Goal: Use online tool/utility: Utilize a website feature to perform a specific function

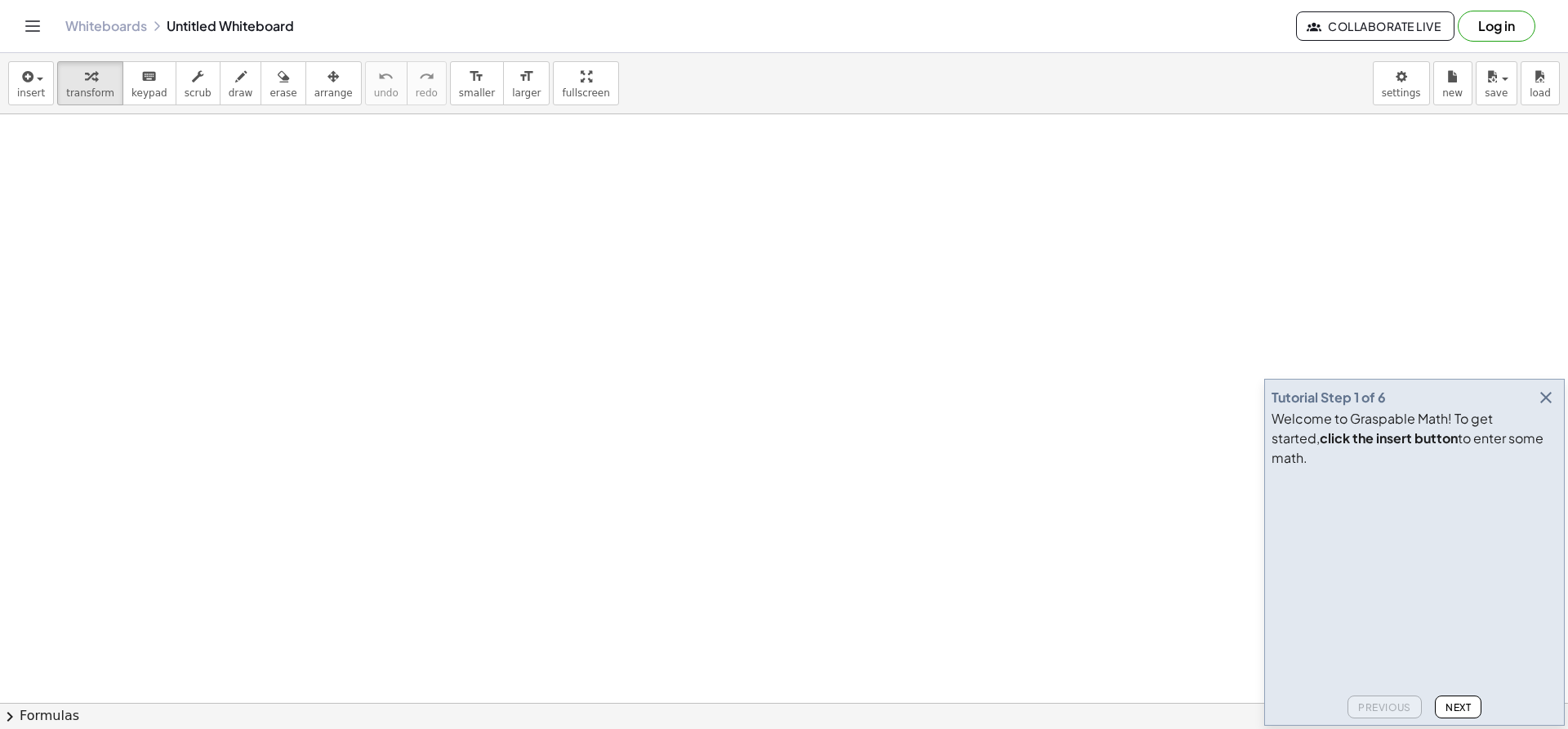
click at [1547, 408] on icon "button" at bounding box center [1546, 397] width 19 height 19
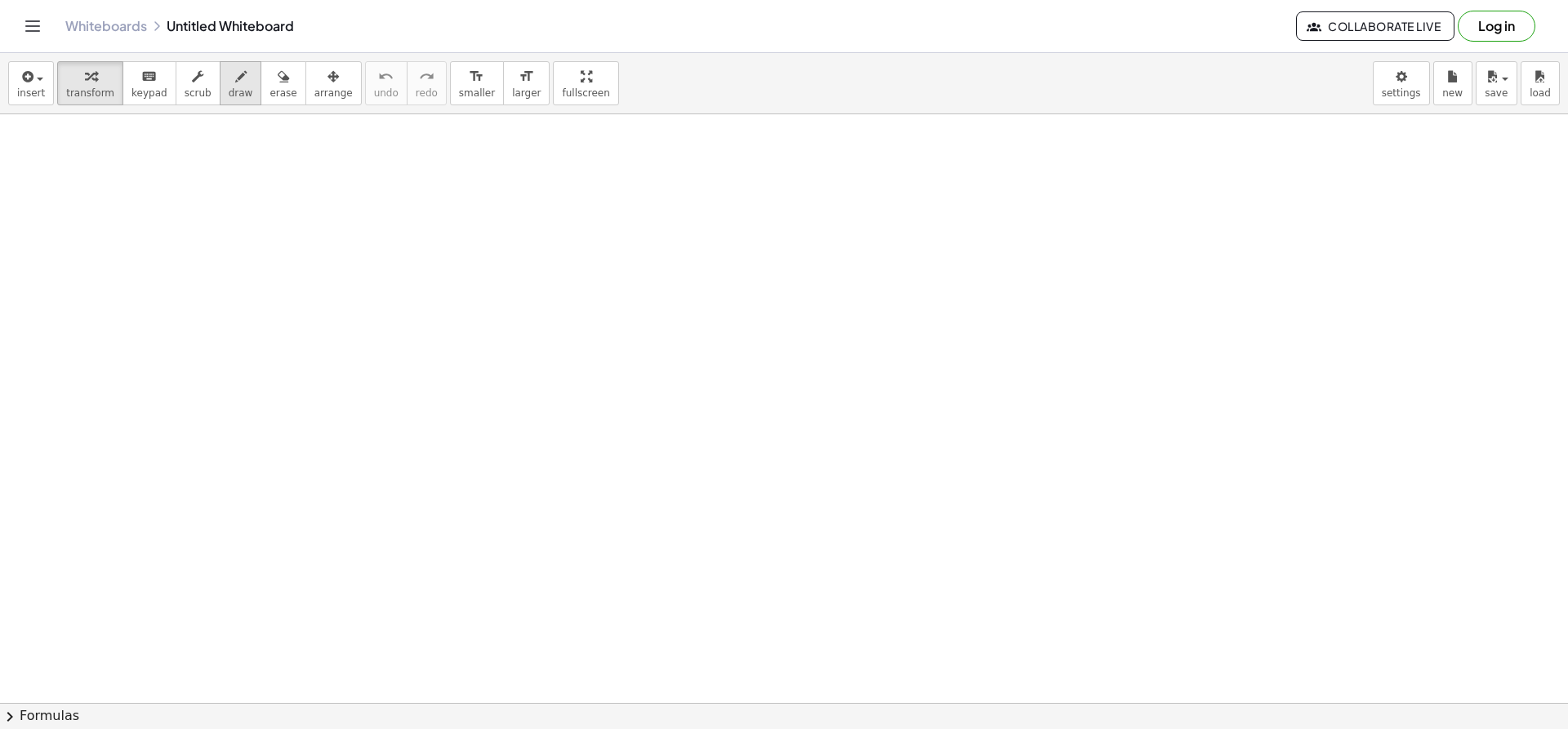
click at [235, 85] on icon "button" at bounding box center [241, 76] width 12 height 19
click at [31, 81] on icon "button" at bounding box center [25, 76] width 14 height 19
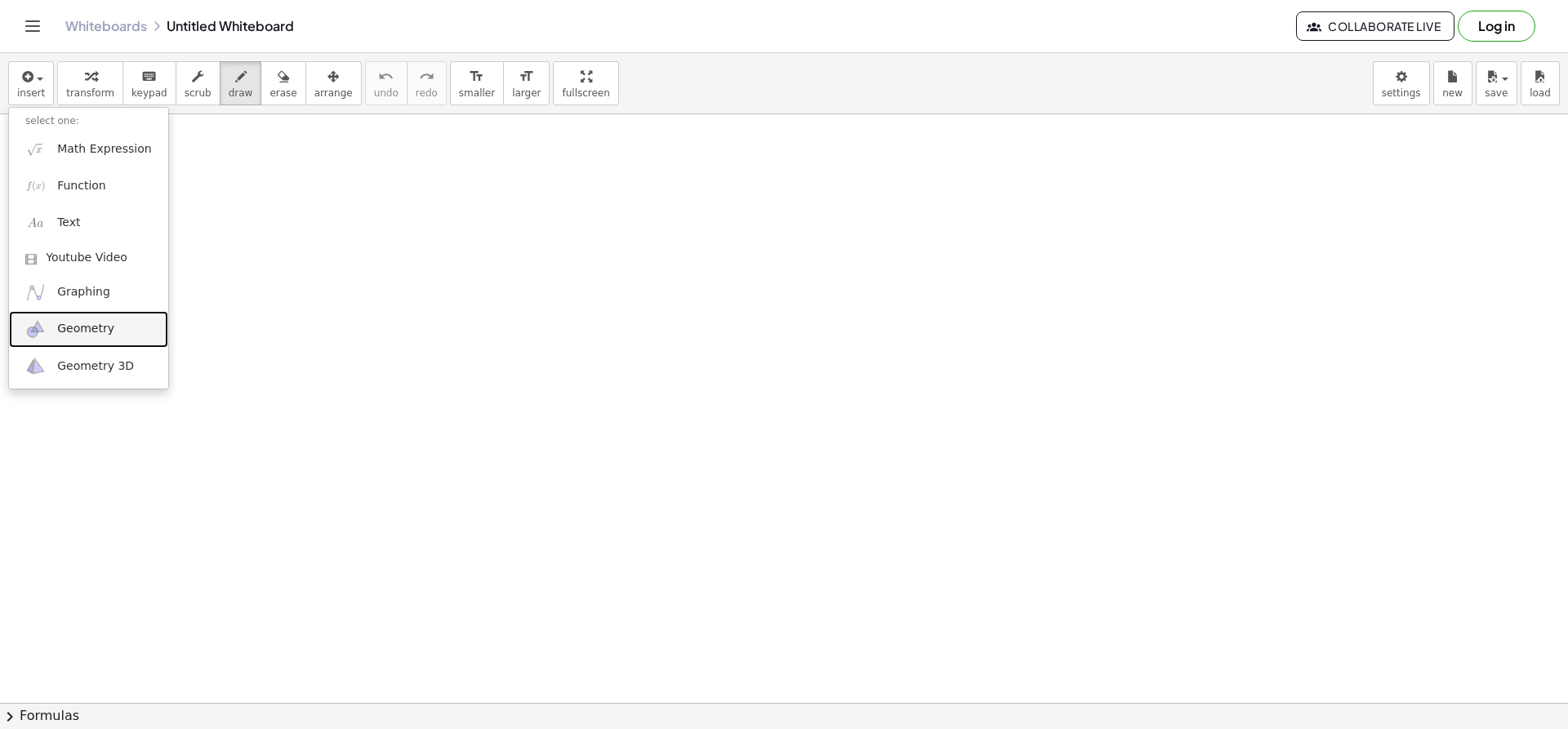
click at [105, 326] on span "Geometry" at bounding box center [86, 328] width 58 height 16
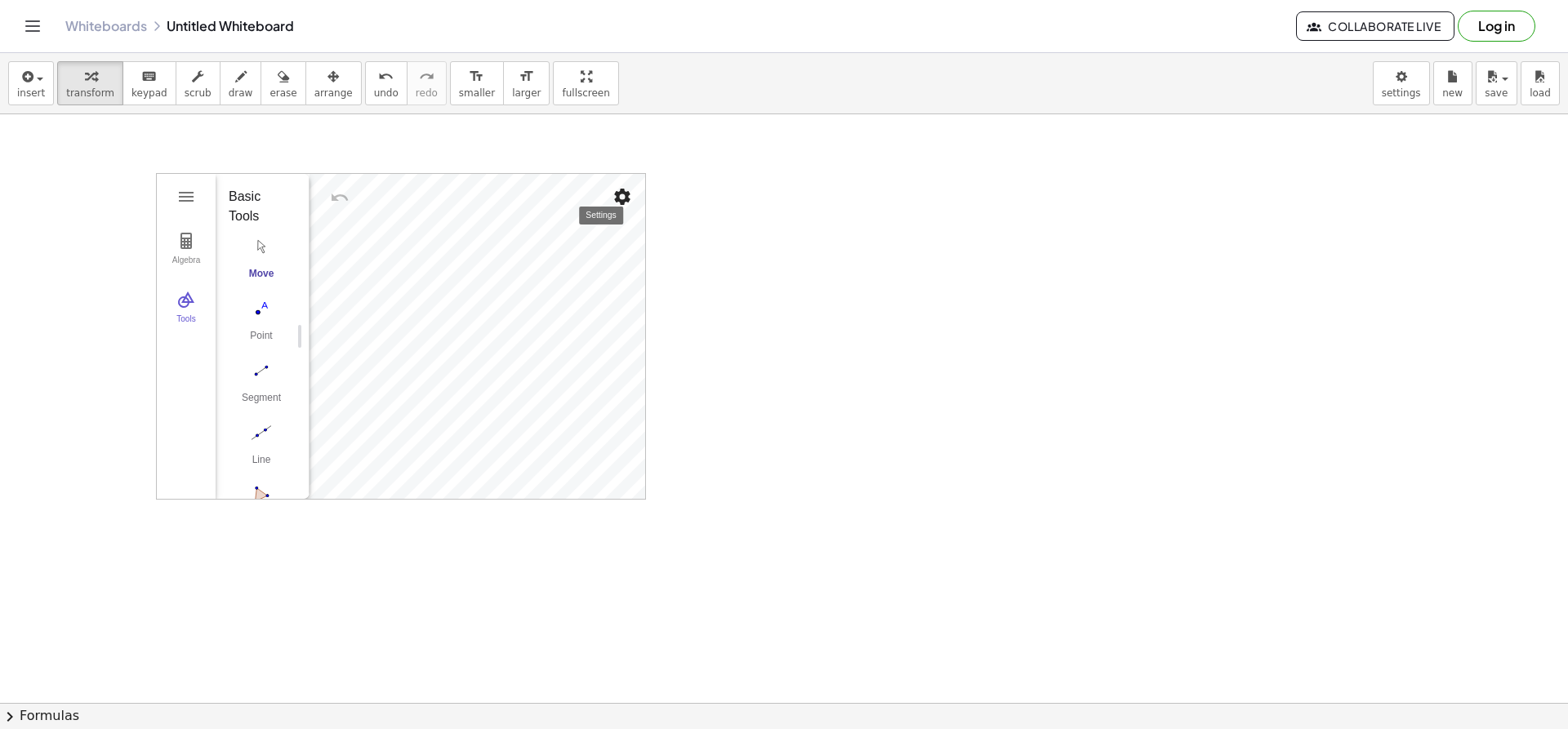
click at [631, 201] on img "Settings" at bounding box center [622, 196] width 19 height 19
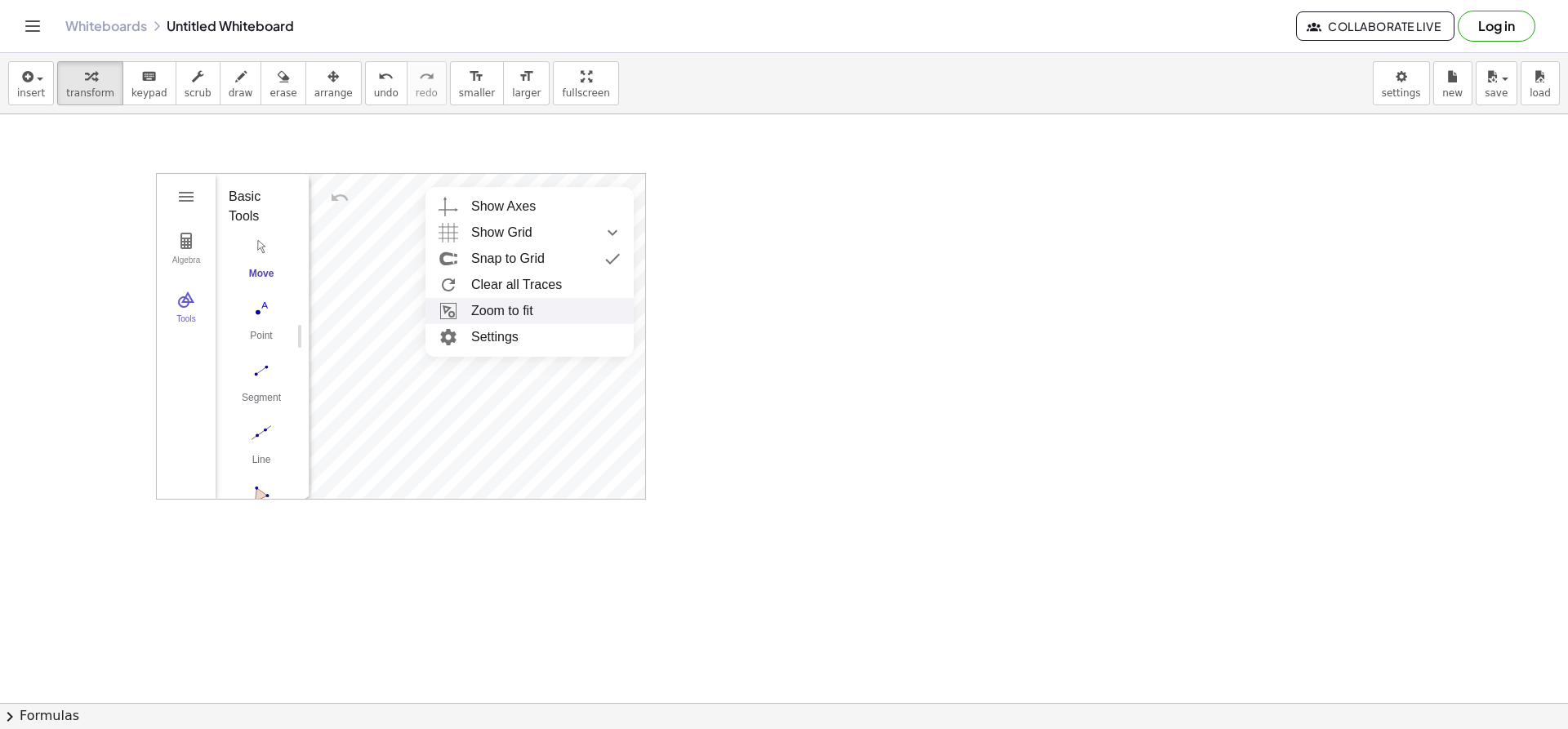
click at [545, 315] on li "Zoom to fit" at bounding box center [530, 310] width 208 height 26
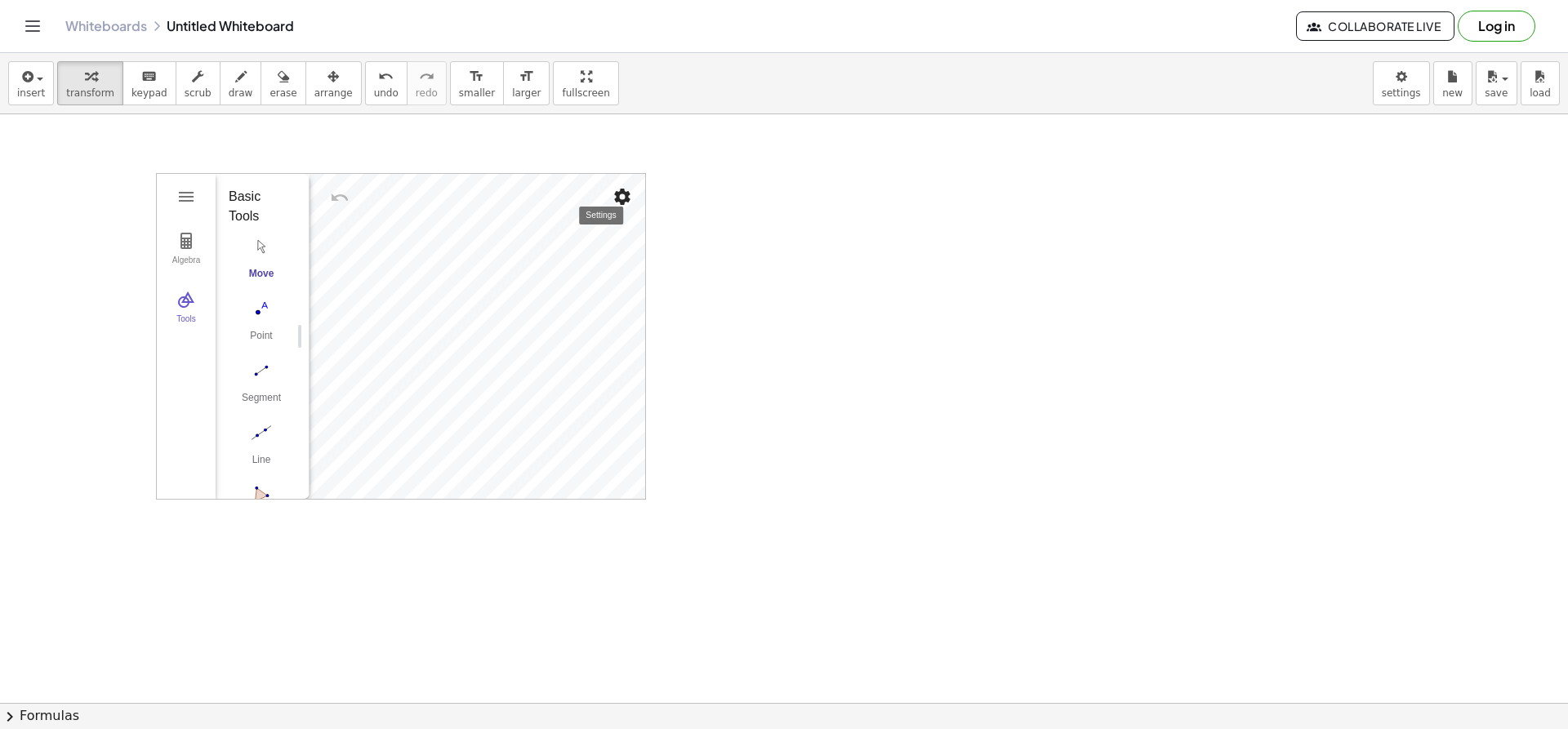
click at [625, 198] on img "Settings" at bounding box center [622, 196] width 19 height 19
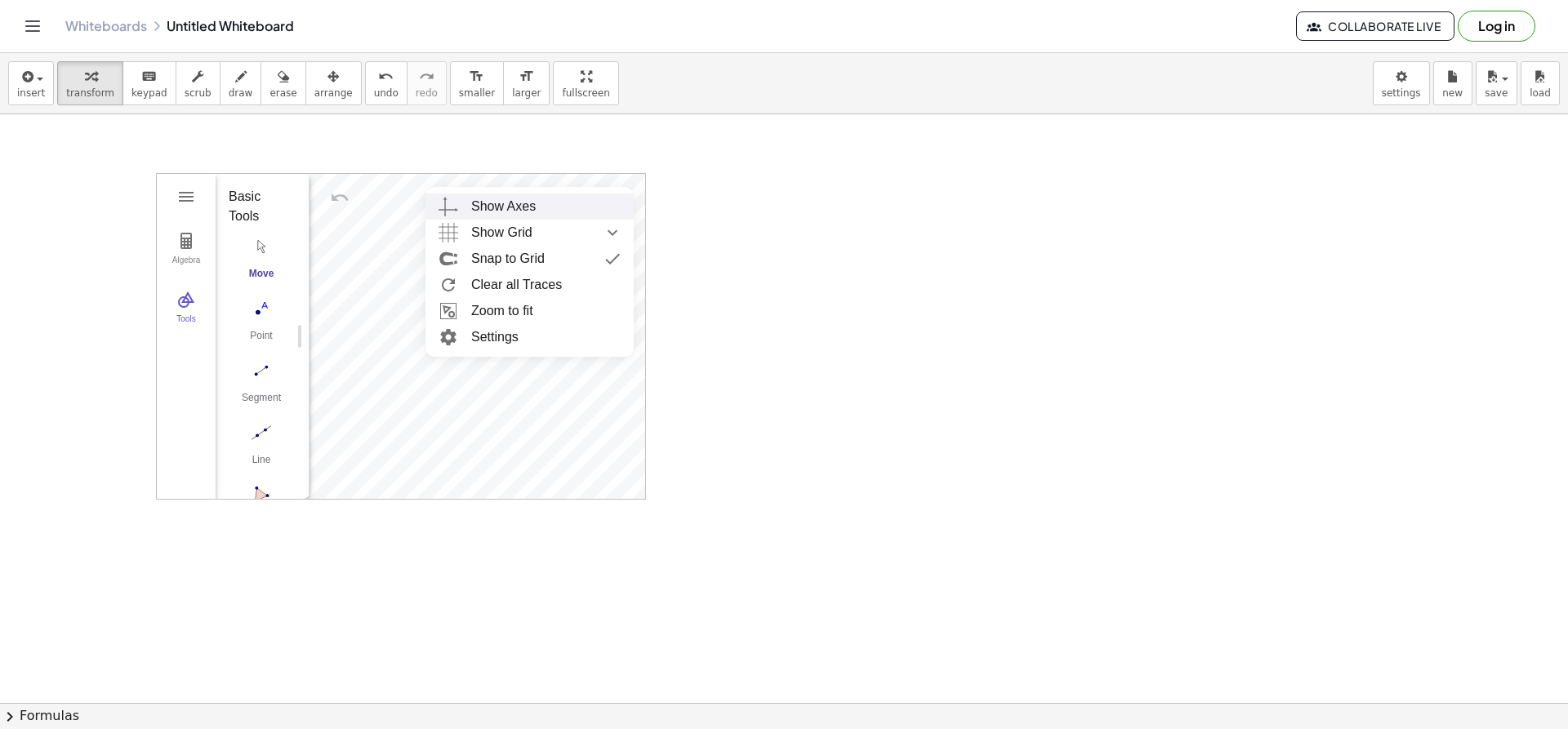
click at [553, 205] on div "Show Axes" at bounding box center [546, 206] width 150 height 26
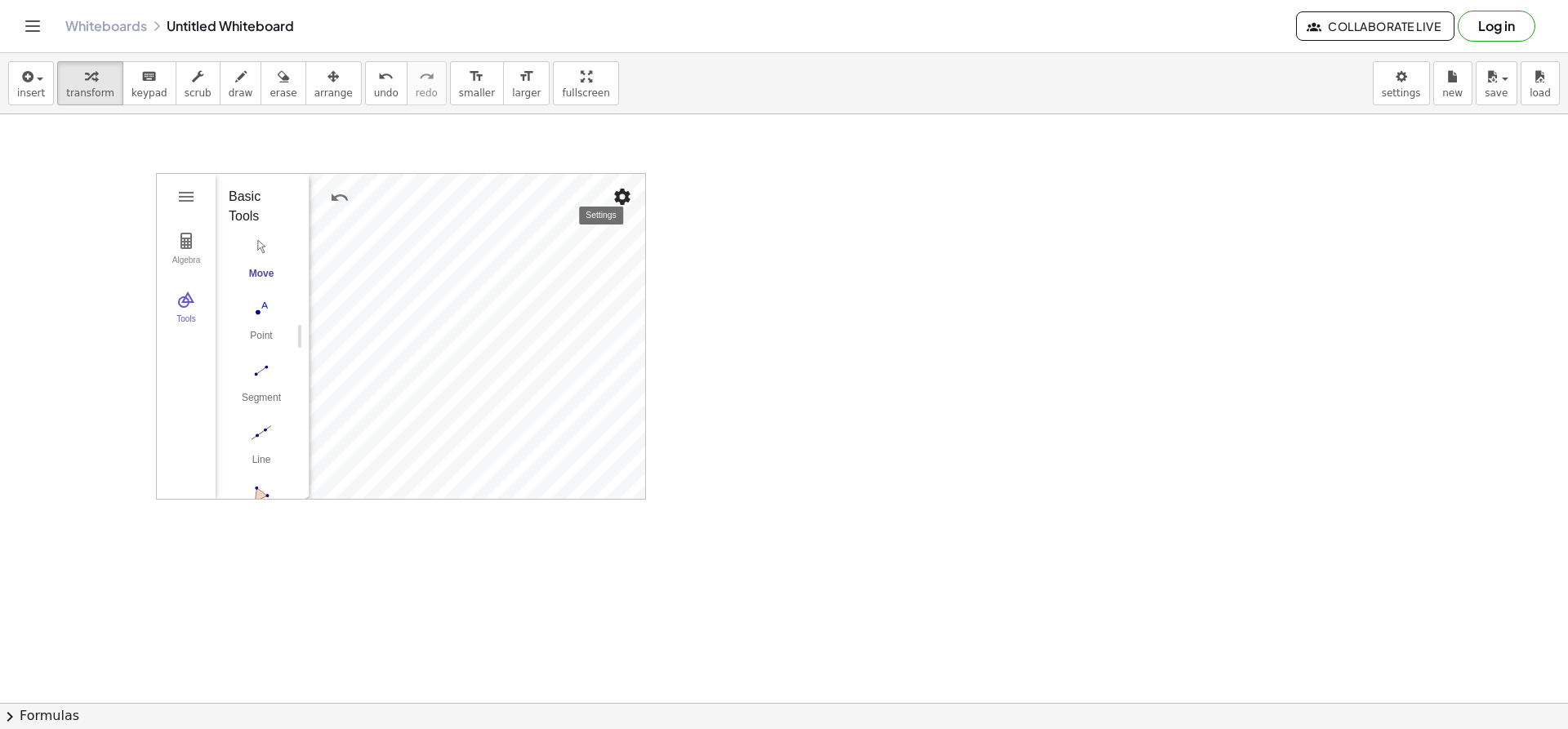
click at [619, 200] on img "Settings" at bounding box center [622, 196] width 19 height 19
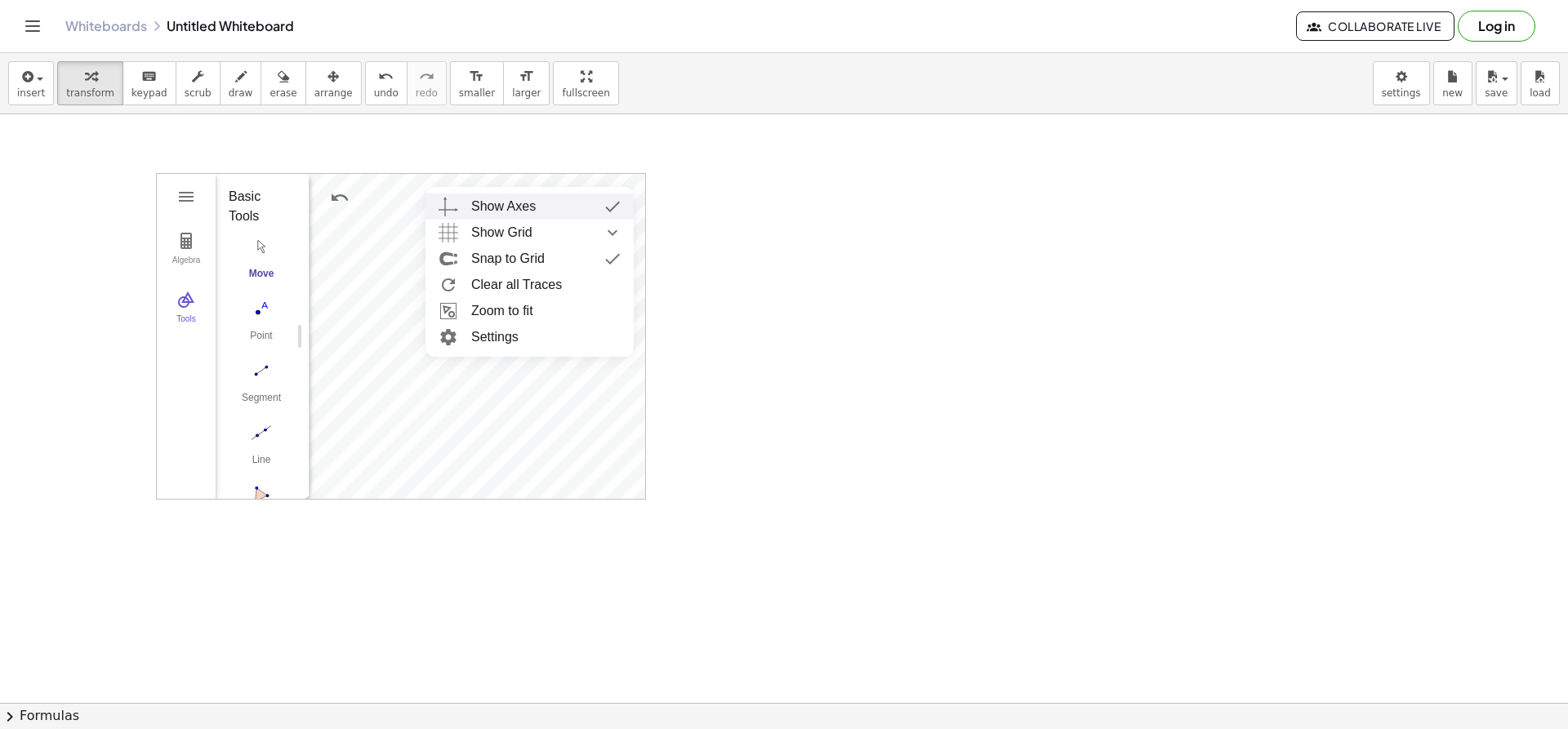
click at [603, 208] on img "Geometry" at bounding box center [613, 206] width 30 height 26
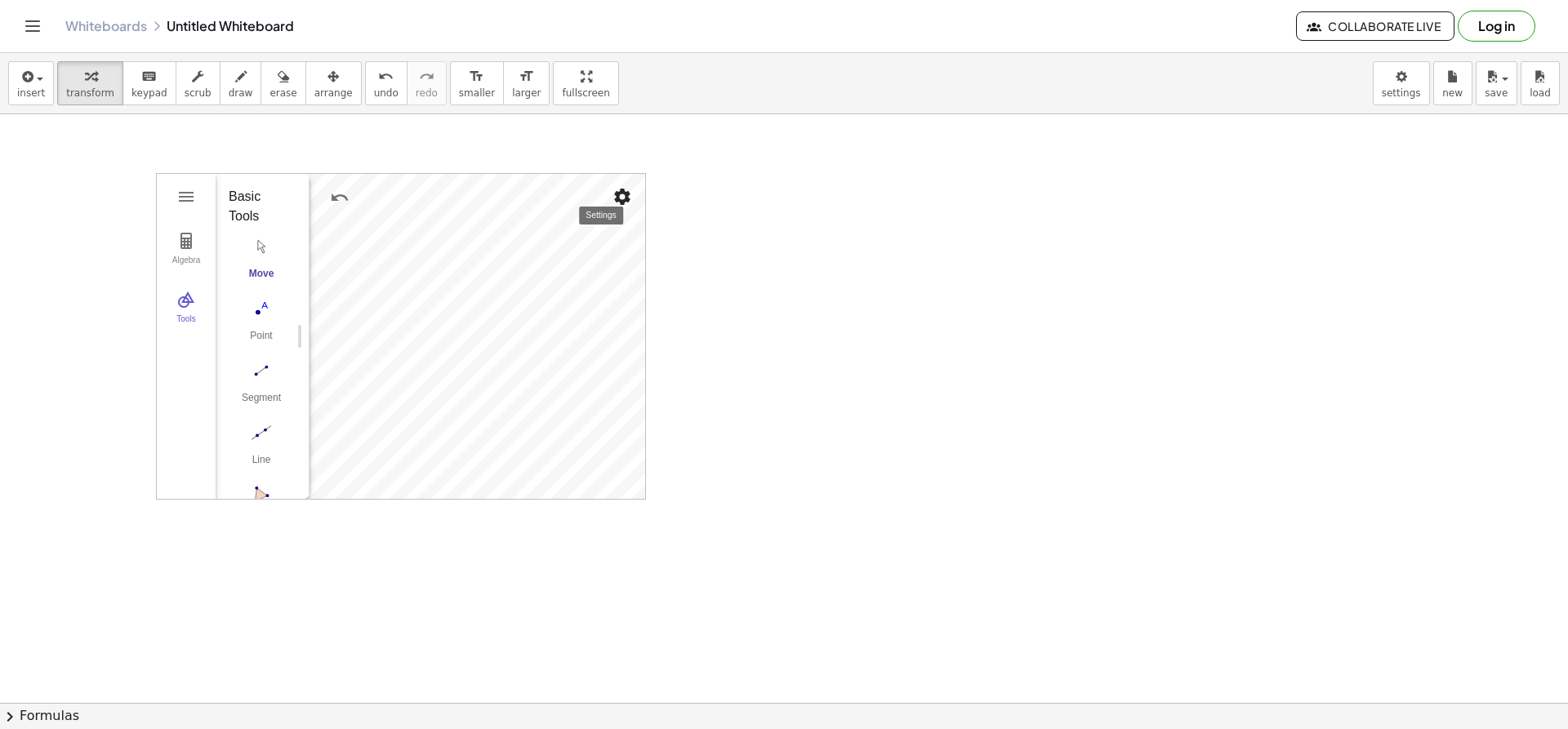
click at [622, 197] on img "Settings" at bounding box center [622, 196] width 19 height 19
click at [621, 229] on img "Show Grid collapsed" at bounding box center [613, 233] width 30 height 26
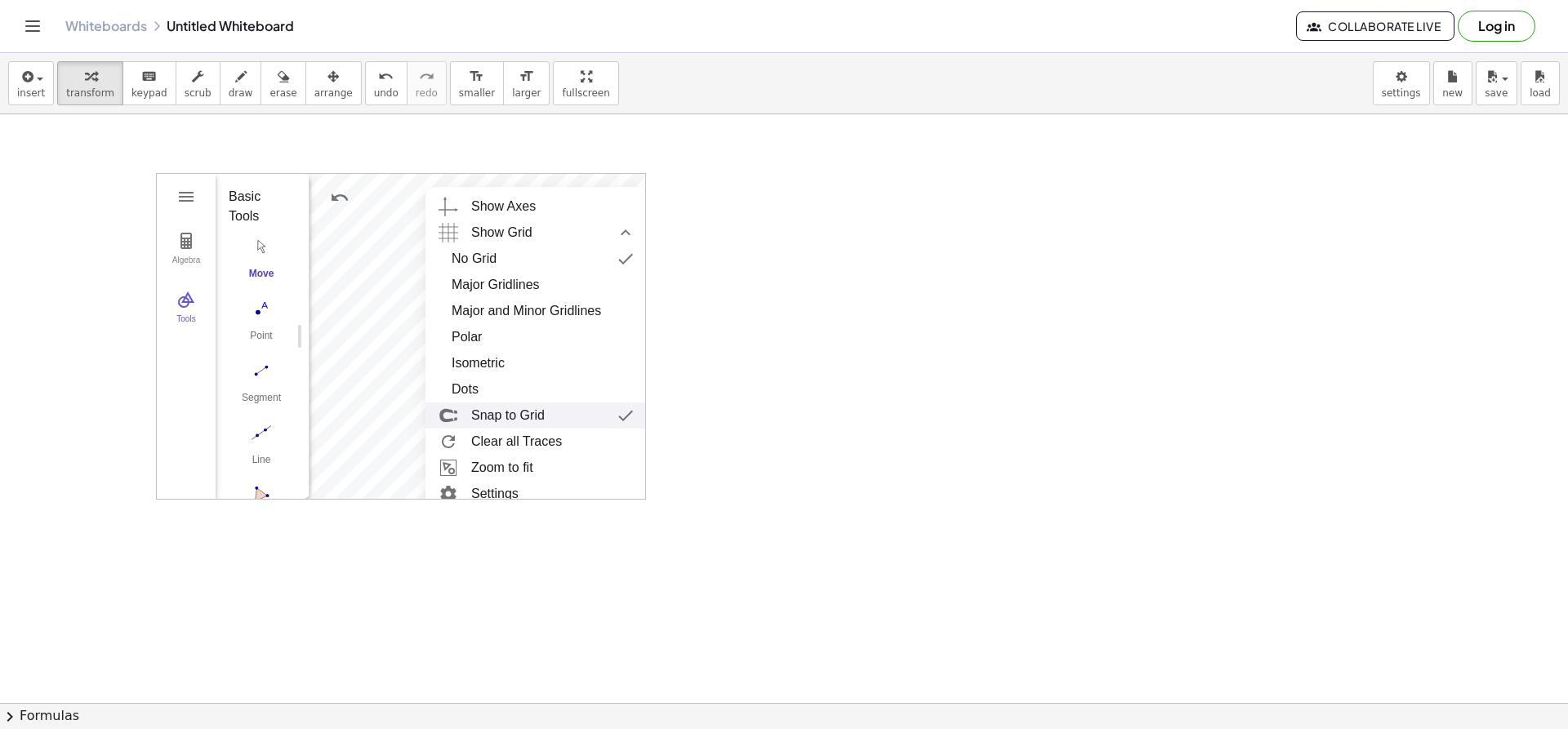
click at [619, 417] on img "Geometry" at bounding box center [625, 415] width 30 height 26
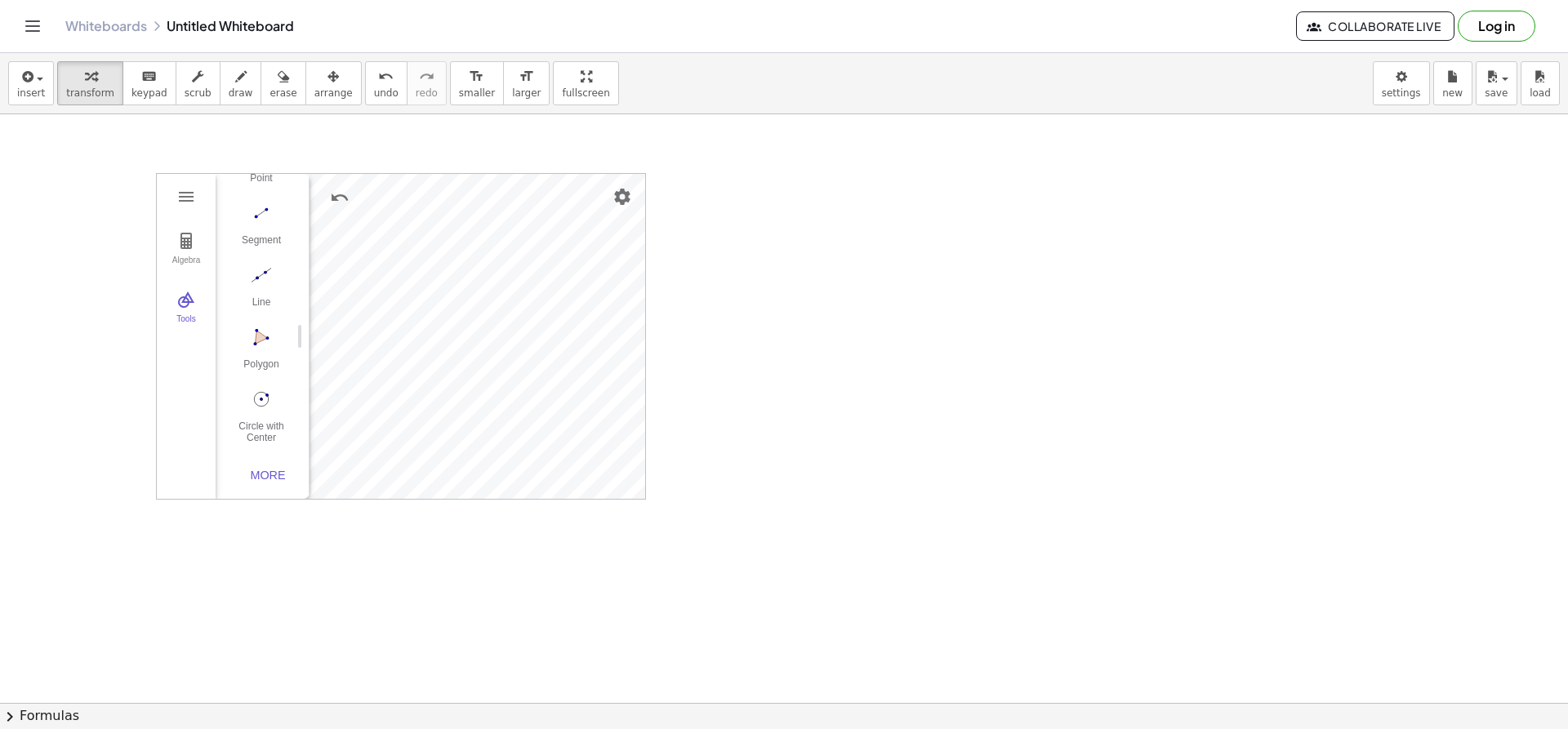
scroll to position [150, 0]
drag, startPoint x: 305, startPoint y: 72, endPoint x: 649, endPoint y: 424, distance: 492.2
click at [327, 75] on icon "button" at bounding box center [333, 76] width 12 height 19
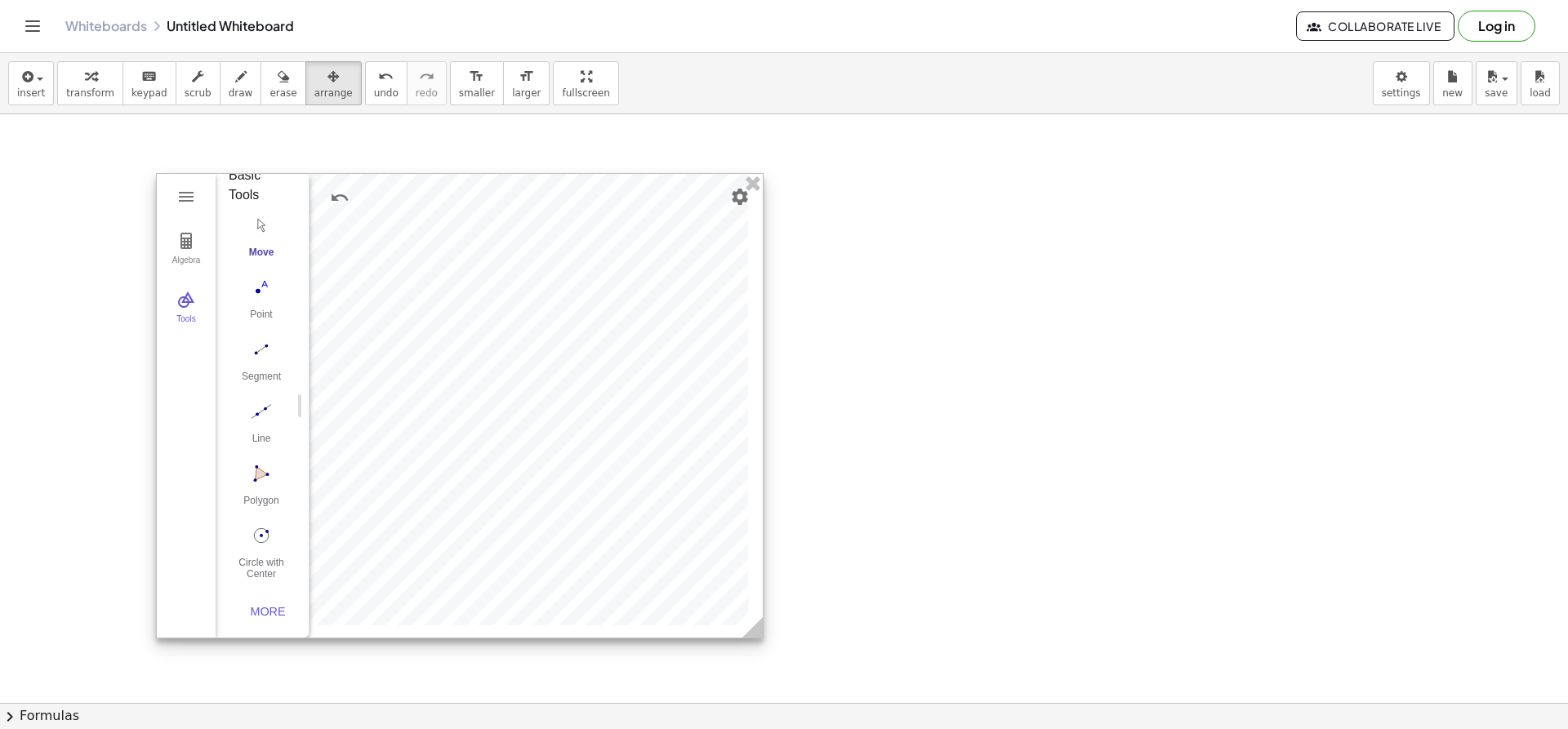
scroll to position [0, 0]
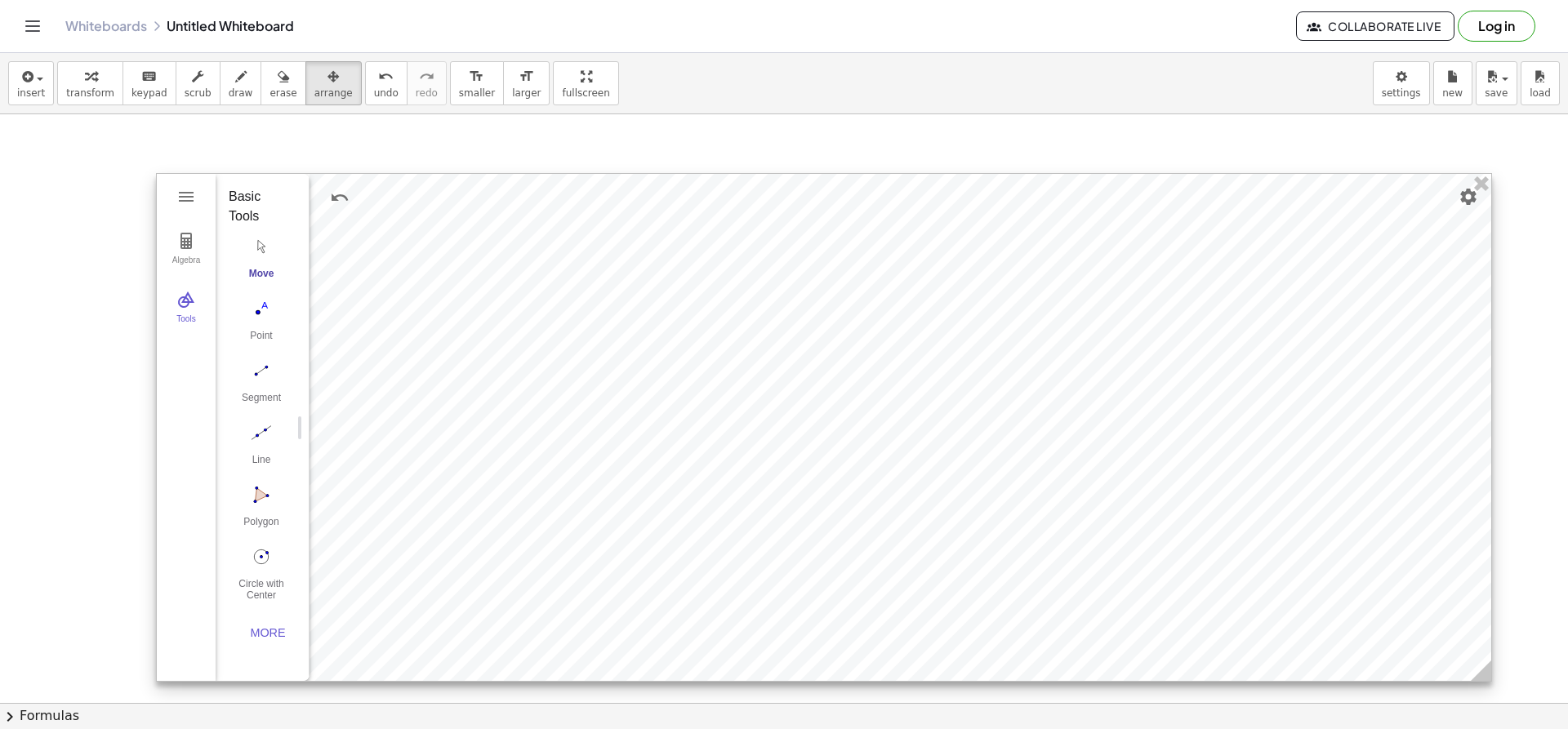
drag, startPoint x: 634, startPoint y: 496, endPoint x: 974, endPoint y: 599, distance: 355.3
click at [1480, 678] on icon at bounding box center [1481, 671] width 20 height 20
click at [273, 377] on img "Segment. Select two points or positions" at bounding box center [261, 370] width 65 height 26
click at [530, 380] on div at bounding box center [823, 428] width 1334 height 507
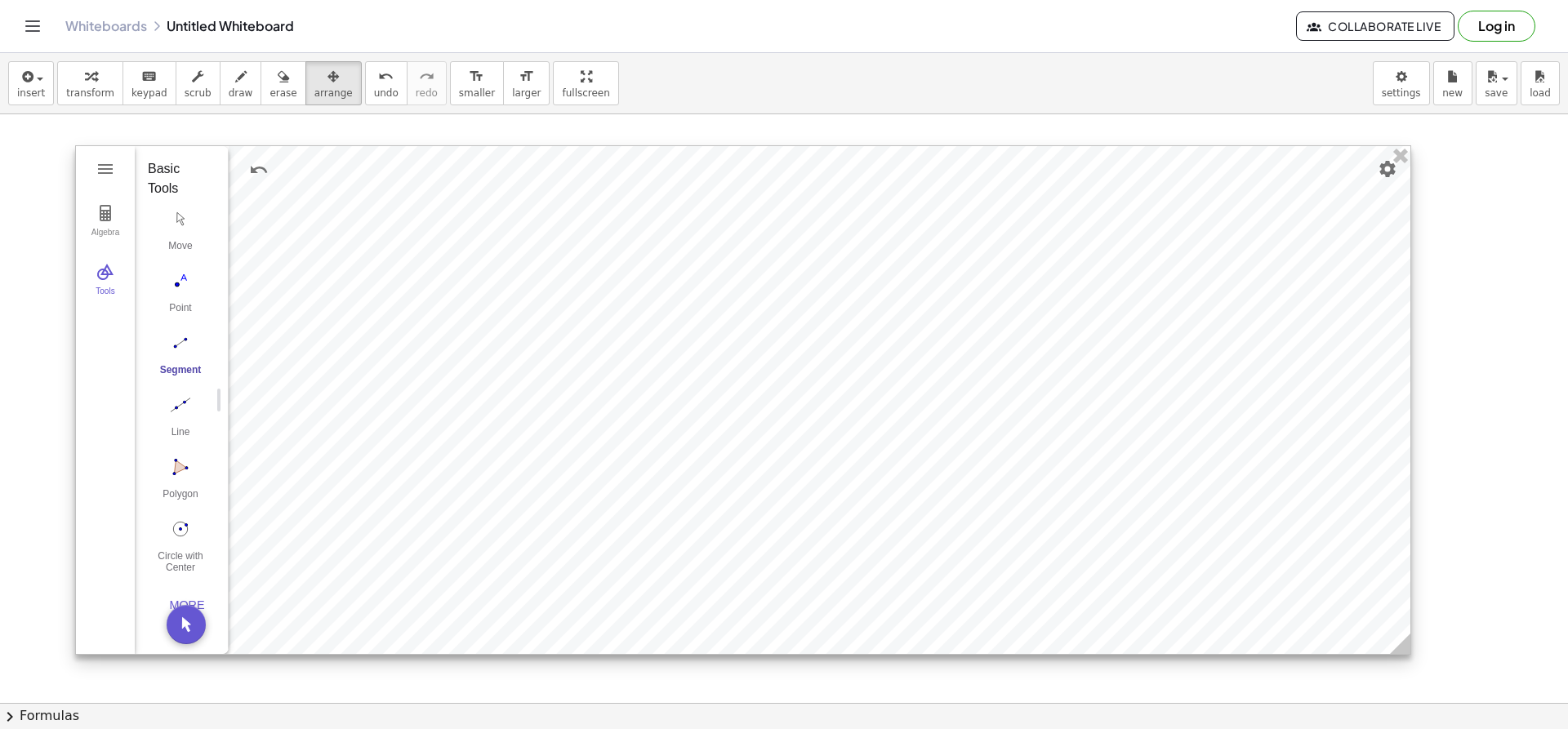
drag, startPoint x: 429, startPoint y: 357, endPoint x: 299, endPoint y: 224, distance: 186.0
click at [348, 326] on div at bounding box center [743, 400] width 1334 height 507
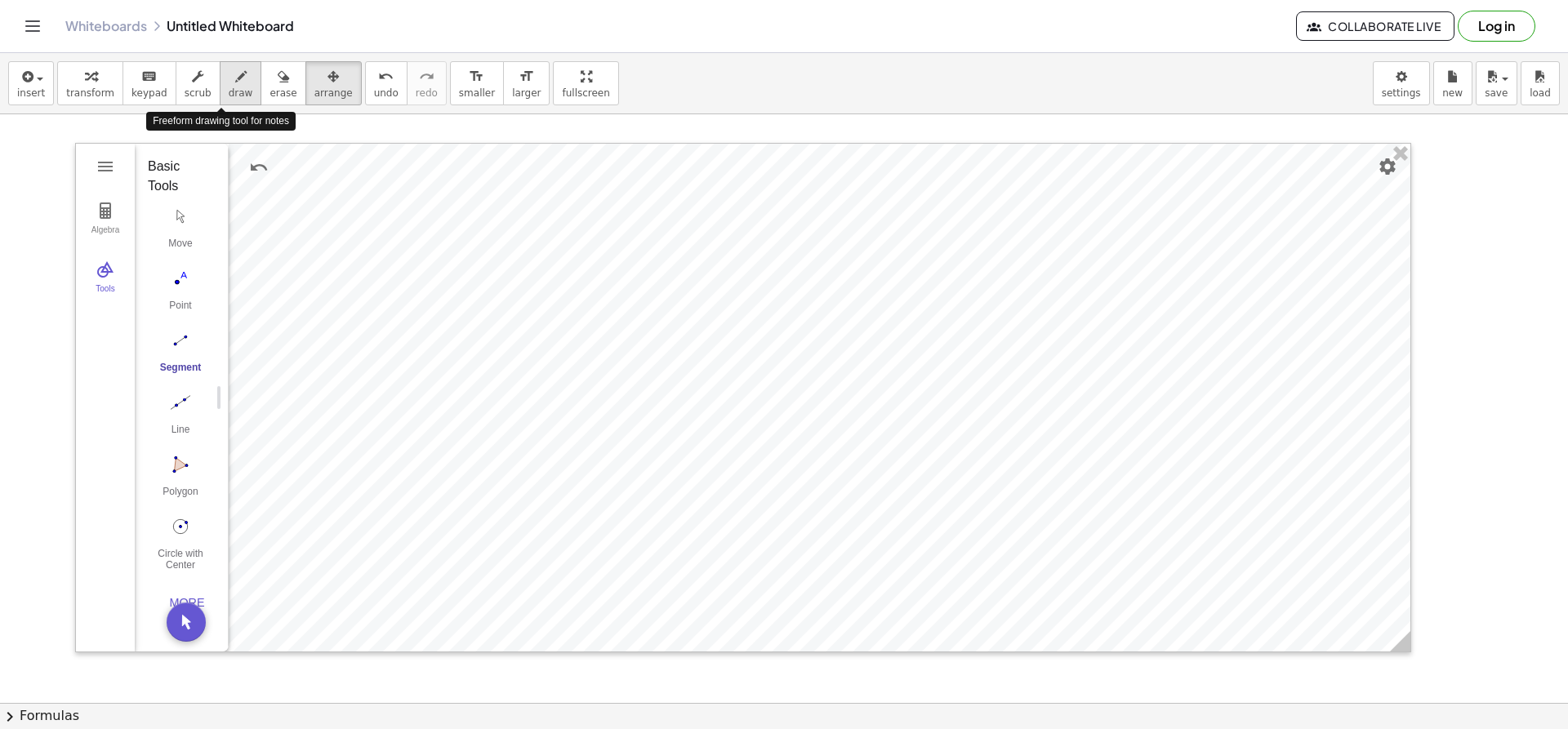
click at [228, 87] on span "draw" at bounding box center [240, 93] width 25 height 12
click at [327, 84] on icon "button" at bounding box center [333, 76] width 12 height 19
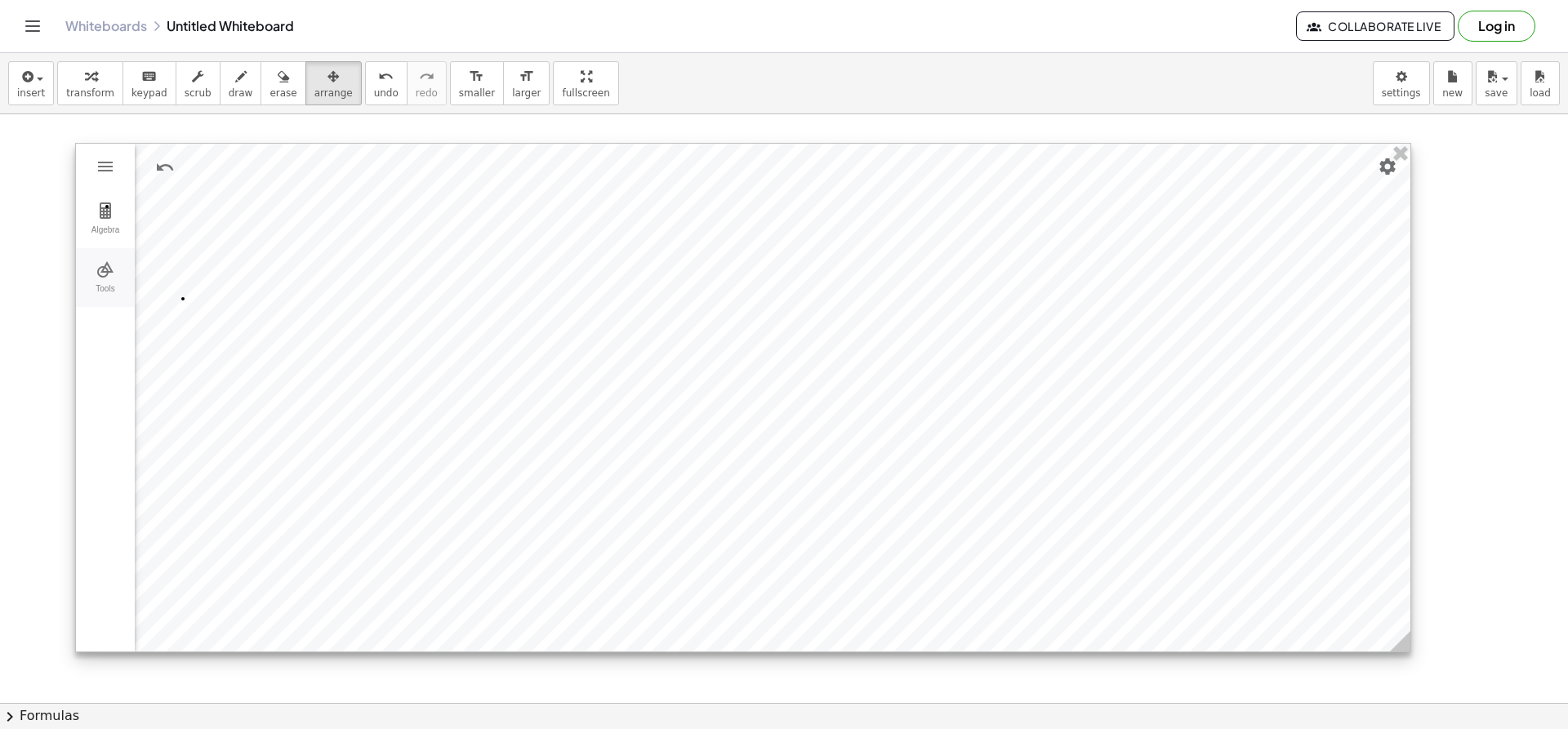
click at [133, 288] on button "Tools" at bounding box center [105, 277] width 58 height 58
click at [315, 196] on img "Segment. Select two points or positions" at bounding box center [311, 196] width 65 height 26
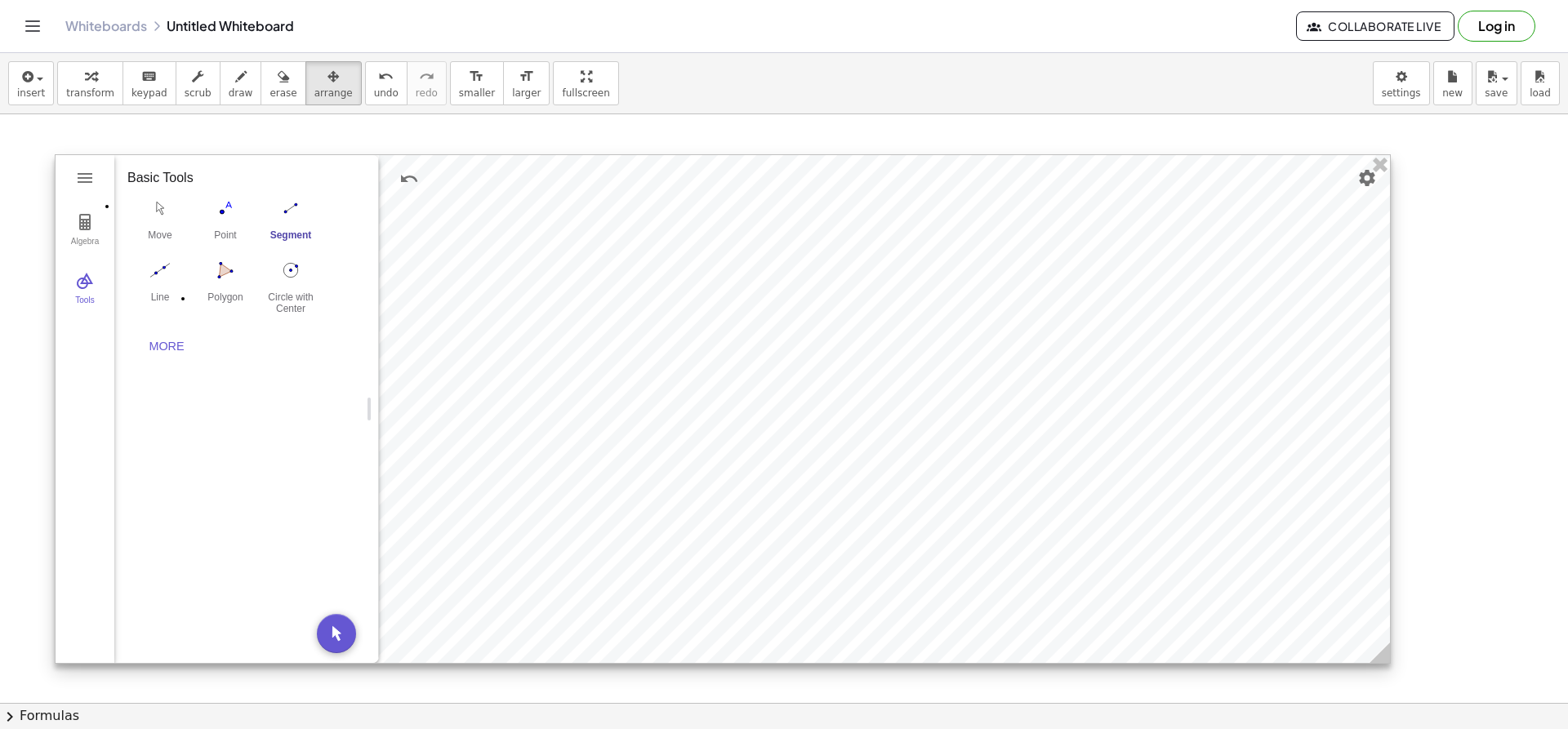
drag, startPoint x: 569, startPoint y: 351, endPoint x: 539, endPoint y: 359, distance: 31.0
click at [541, 359] on div at bounding box center [723, 408] width 1334 height 507
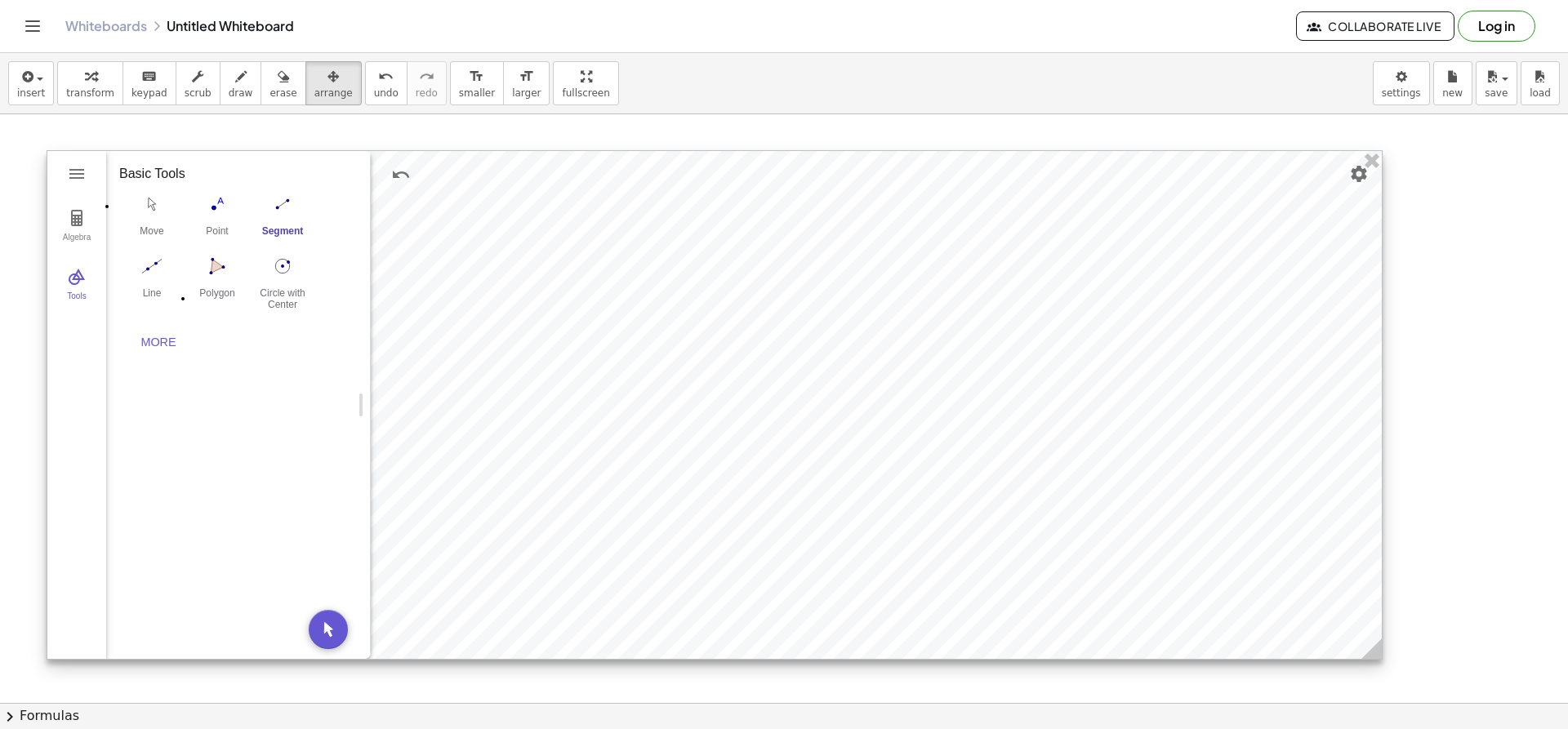
drag, startPoint x: 283, startPoint y: 202, endPoint x: 613, endPoint y: 326, distance: 352.5
click at [599, 310] on div "Algebra Tools GeoGebra Geometry Basic Tools Move Point Segment Line Polygon Cir…" at bounding box center [714, 405] width 1336 height 509
click at [216, 209] on img "Point. Select position or line, function, or curve" at bounding box center [217, 204] width 65 height 26
click at [544, 338] on div at bounding box center [714, 405] width 1334 height 507
click at [220, 229] on div "Point" at bounding box center [217, 236] width 65 height 23
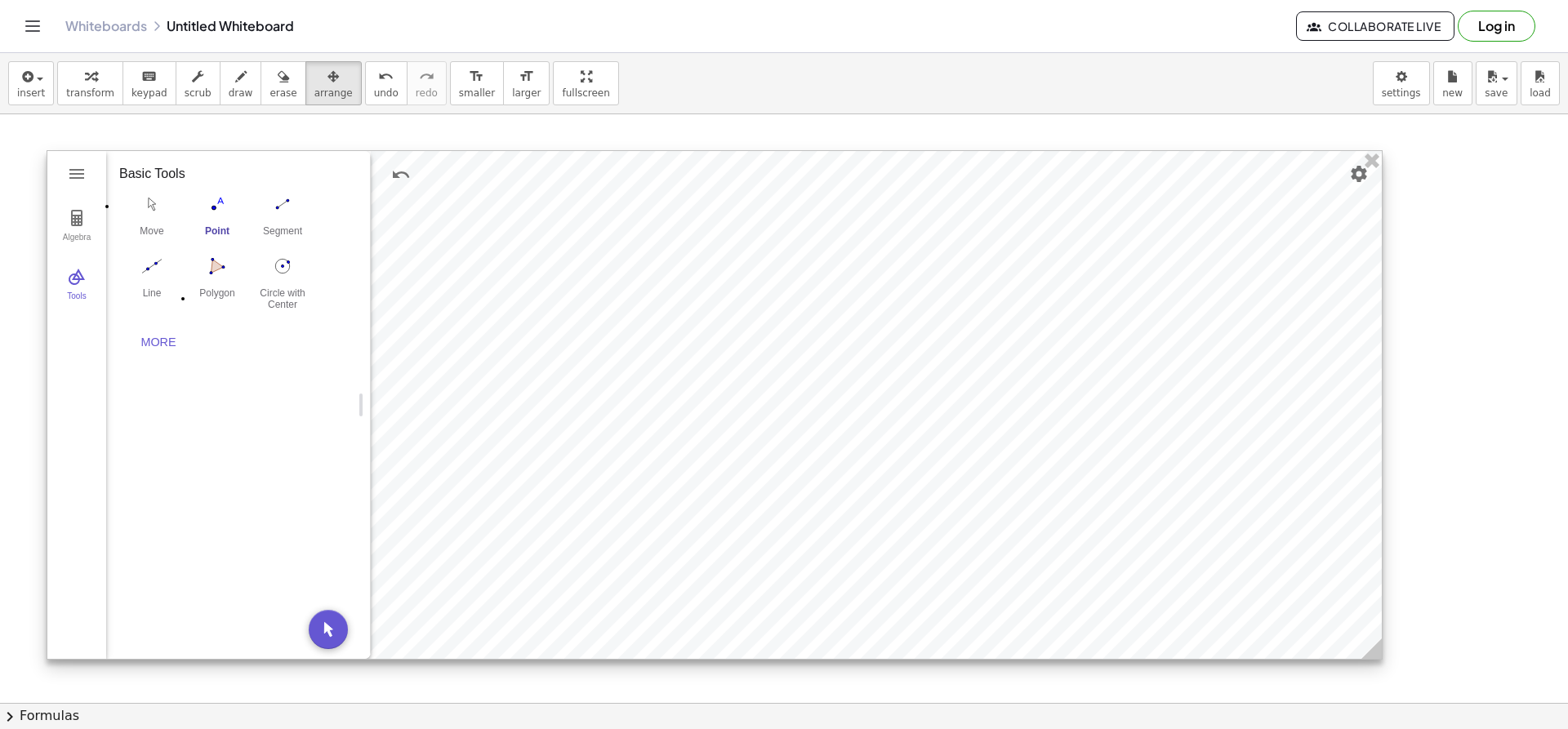
click at [473, 296] on div at bounding box center [714, 405] width 1334 height 507
click at [74, 273] on img "Geometry" at bounding box center [76, 277] width 19 height 19
click at [80, 279] on img "Geometry" at bounding box center [76, 277] width 19 height 19
click at [93, 222] on button "Algebra" at bounding box center [76, 226] width 58 height 58
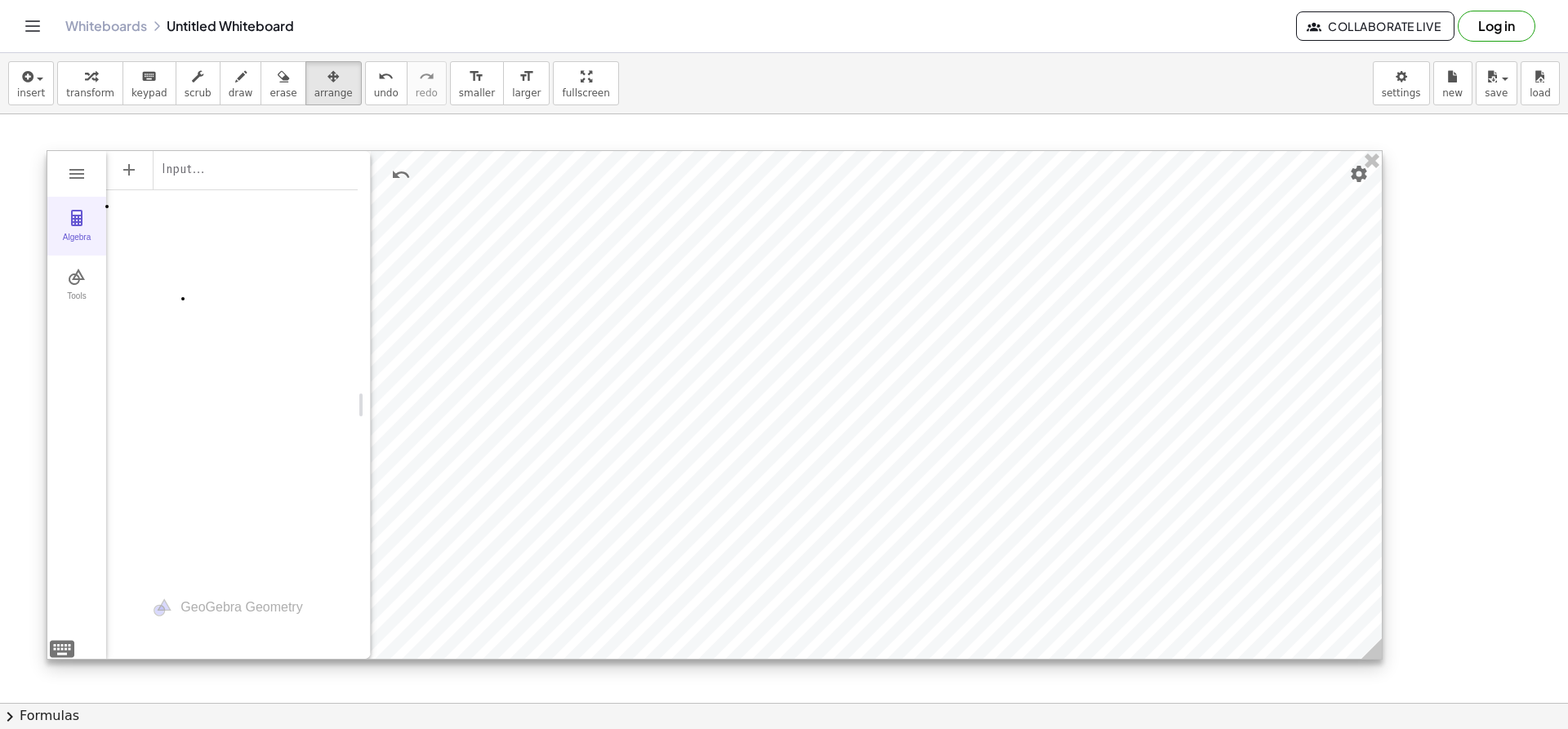
click at [93, 222] on button "Algebra" at bounding box center [76, 226] width 58 height 58
click at [82, 272] on img "Geometry" at bounding box center [76, 277] width 19 height 19
click at [228, 217] on img "Point. Select position or line, function, or curve" at bounding box center [217, 204] width 65 height 26
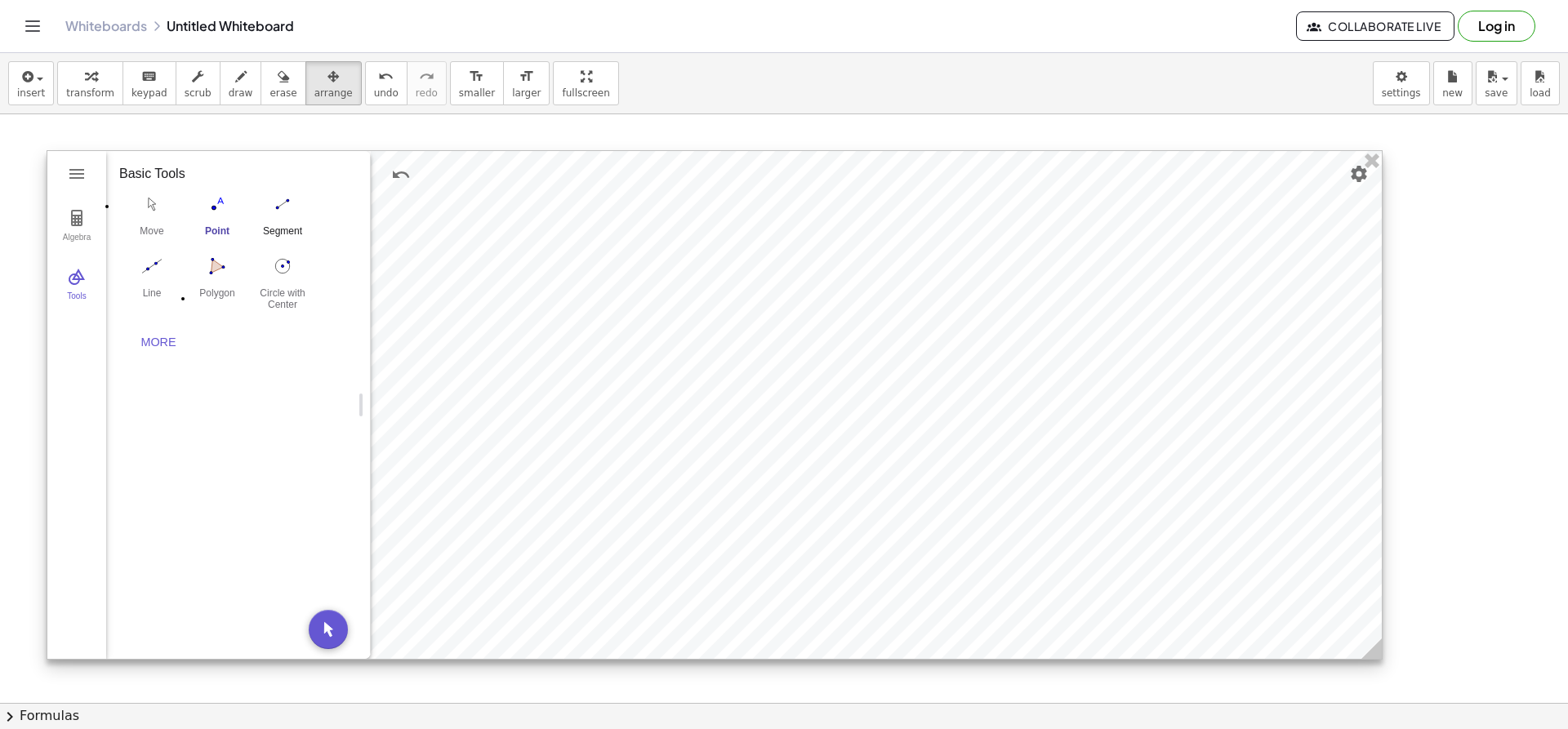
click at [287, 223] on button "Segment" at bounding box center [282, 219] width 65 height 58
drag, startPoint x: 327, startPoint y: 630, endPoint x: 287, endPoint y: 222, distance: 410.0
click at [287, 222] on div "Input… GeoGebra Geometry Basic Tools Move Point Segment Line Polygon Circle wit…" at bounding box center [231, 405] width 251 height 507
drag, startPoint x: 286, startPoint y: 222, endPoint x: 589, endPoint y: 353, distance: 330.1
click at [629, 370] on div "Algebra Tools Input… GeoGebra Geometry Basic Tools Move Point Segment Line Poly…" at bounding box center [714, 405] width 1336 height 509
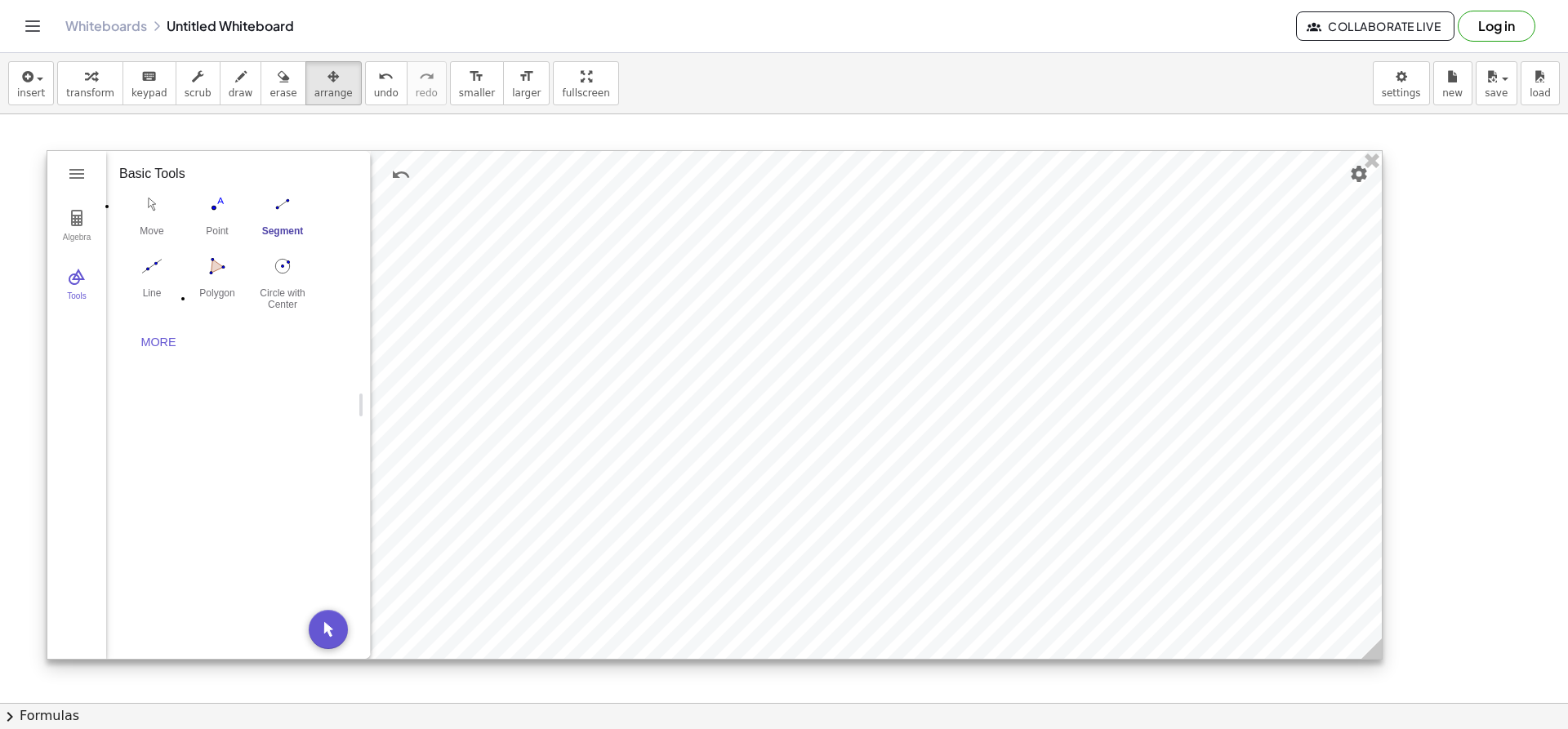
drag, startPoint x: 284, startPoint y: 224, endPoint x: 459, endPoint y: 276, distance: 182.6
click at [676, 304] on div "Algebra Tools Input… GeoGebra Geometry Basic Tools Move Point Segment Line Poly…" at bounding box center [714, 405] width 1336 height 509
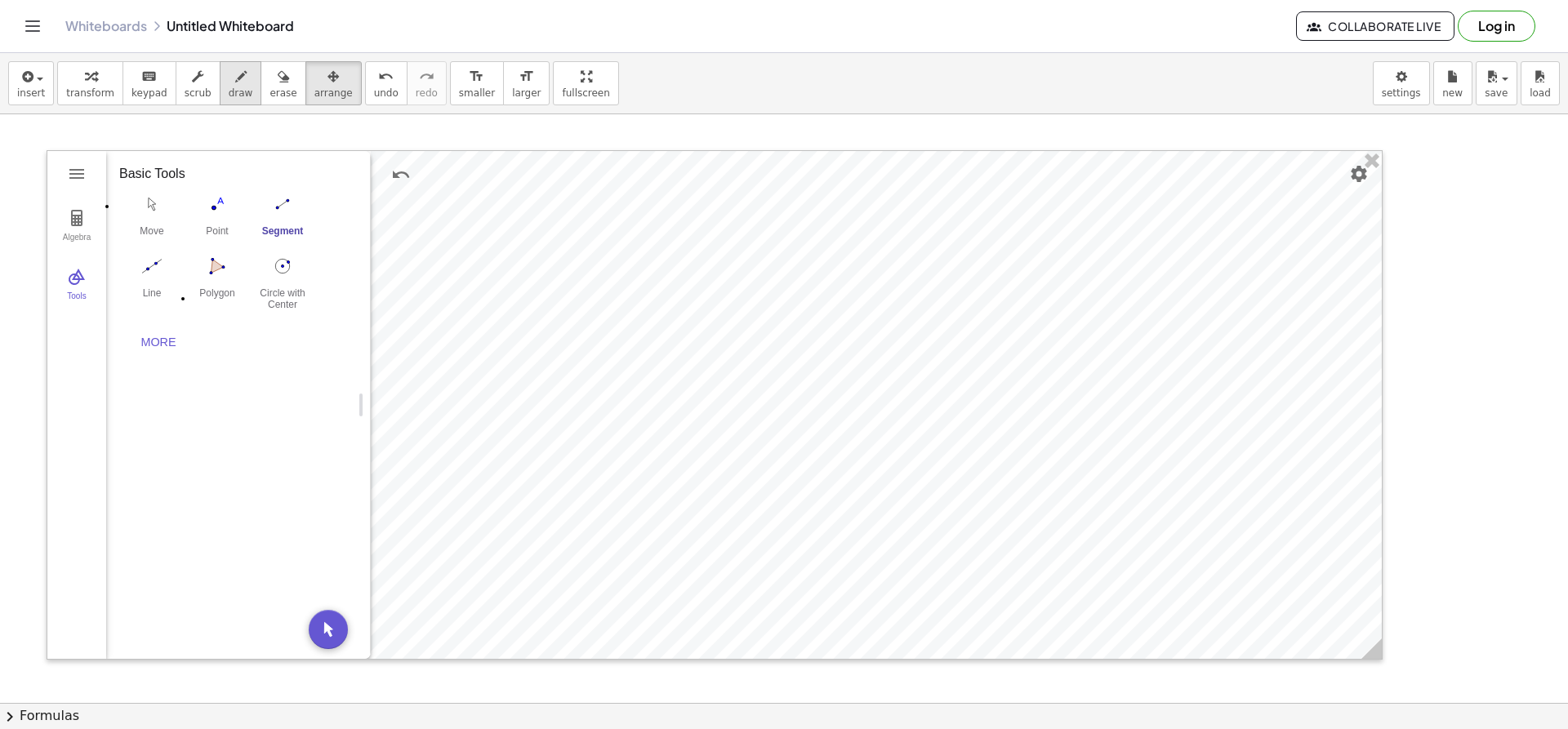
click at [235, 76] on icon "button" at bounding box center [241, 76] width 12 height 19
drag, startPoint x: 305, startPoint y: 90, endPoint x: 1525, endPoint y: 615, distance: 1328.2
click at [315, 89] on span "arrange" at bounding box center [333, 93] width 38 height 12
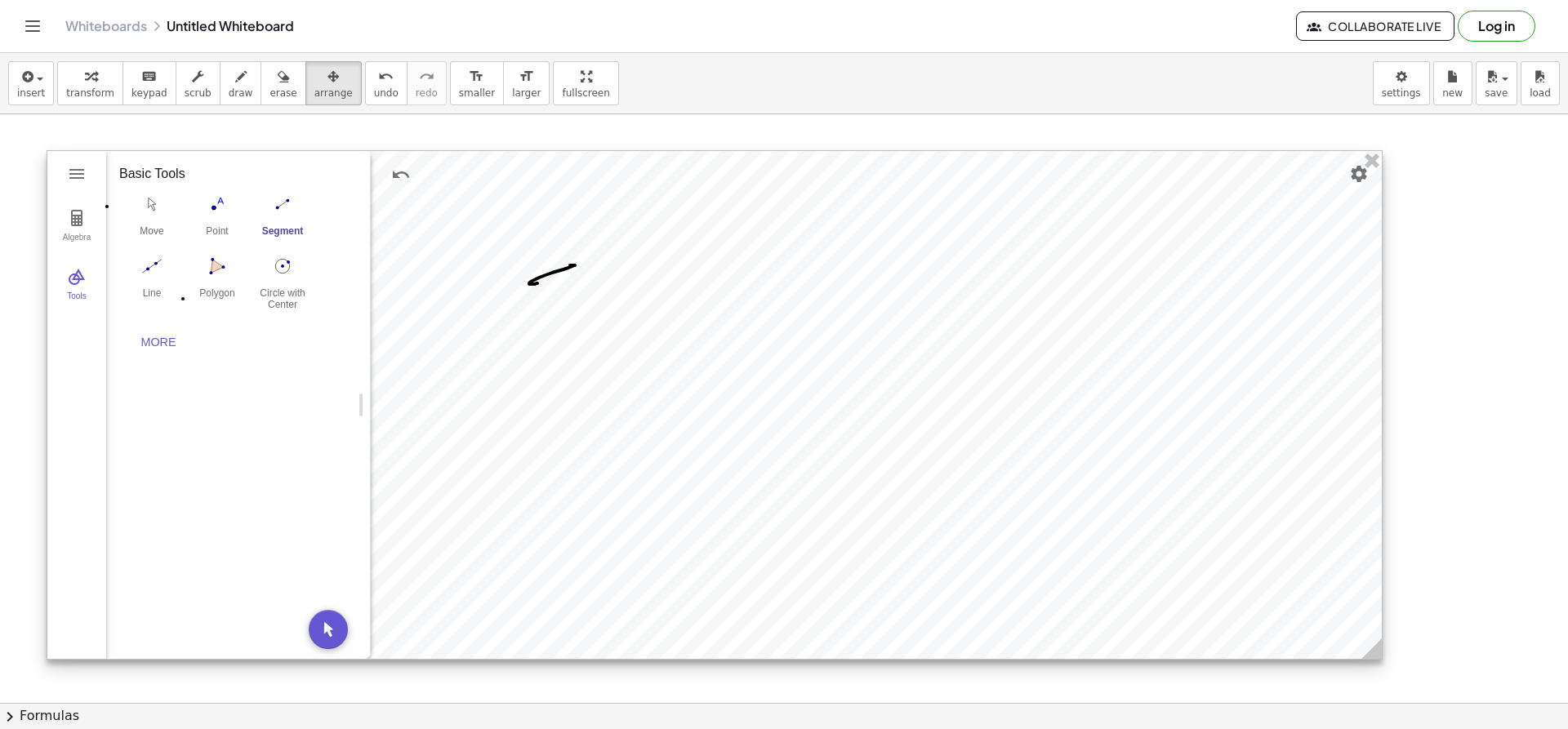
click at [1290, 566] on div at bounding box center [714, 405] width 1334 height 507
click at [1254, 560] on div at bounding box center [714, 405] width 1334 height 507
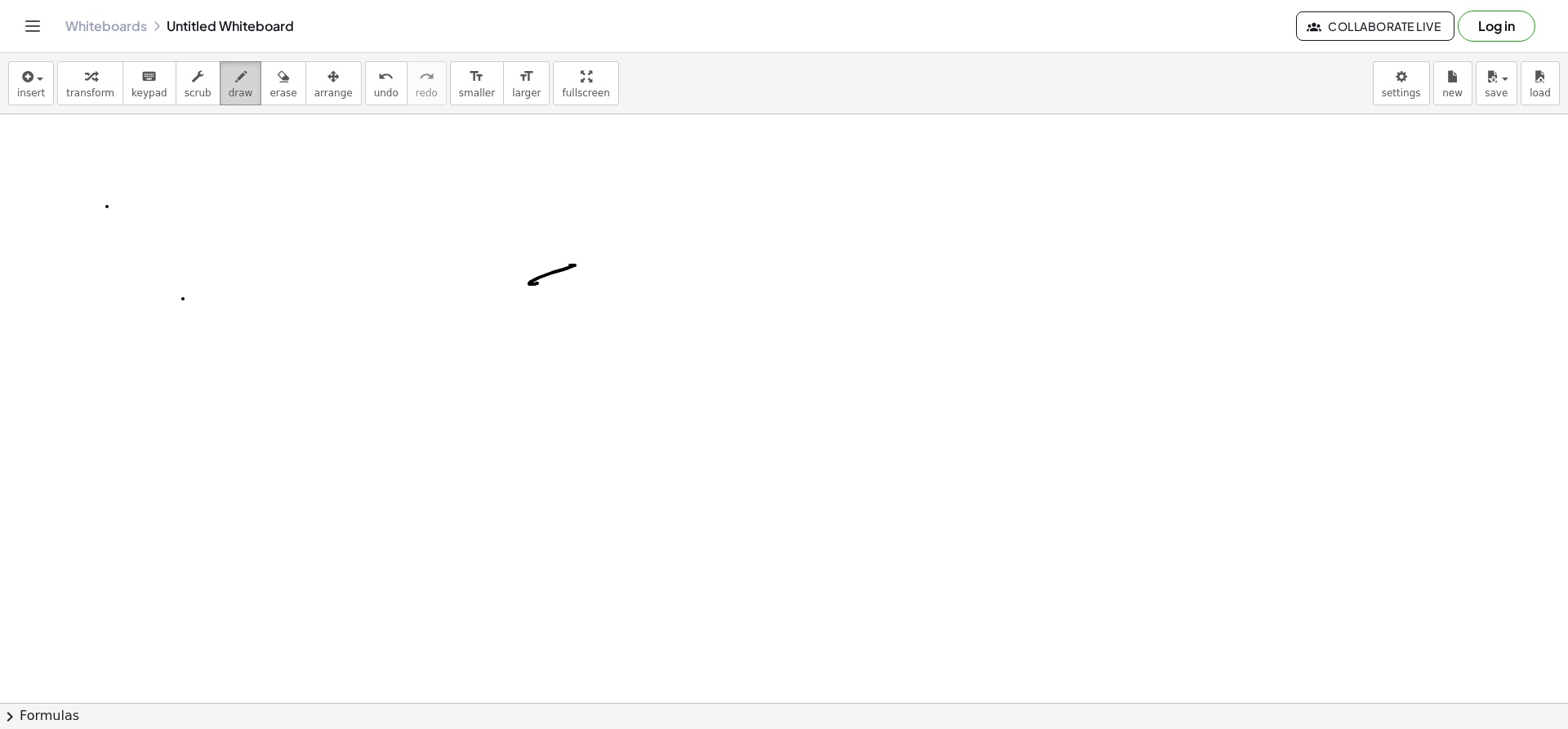
click at [235, 83] on icon "button" at bounding box center [241, 76] width 12 height 19
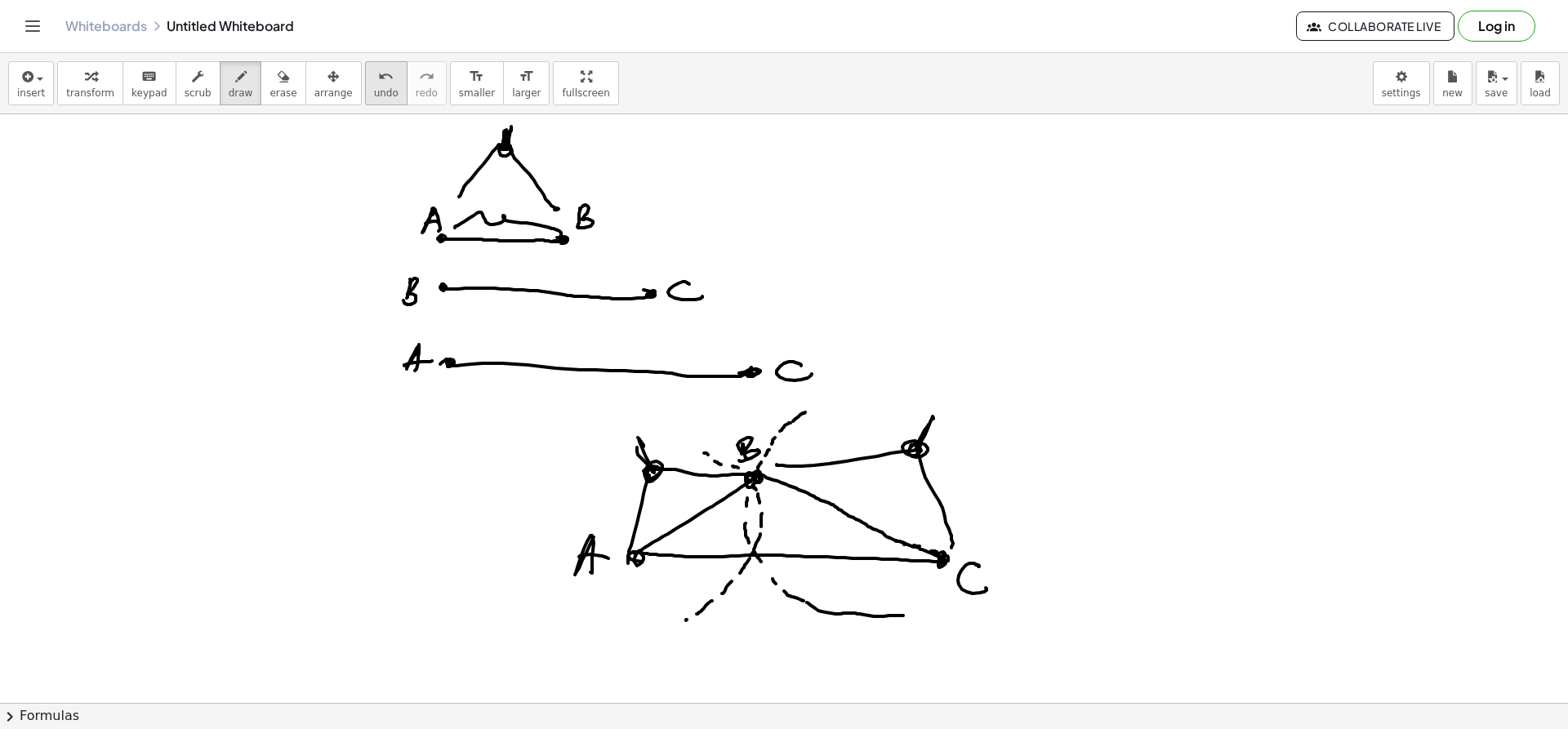
click at [378, 79] on icon "undo" at bounding box center [386, 76] width 15 height 19
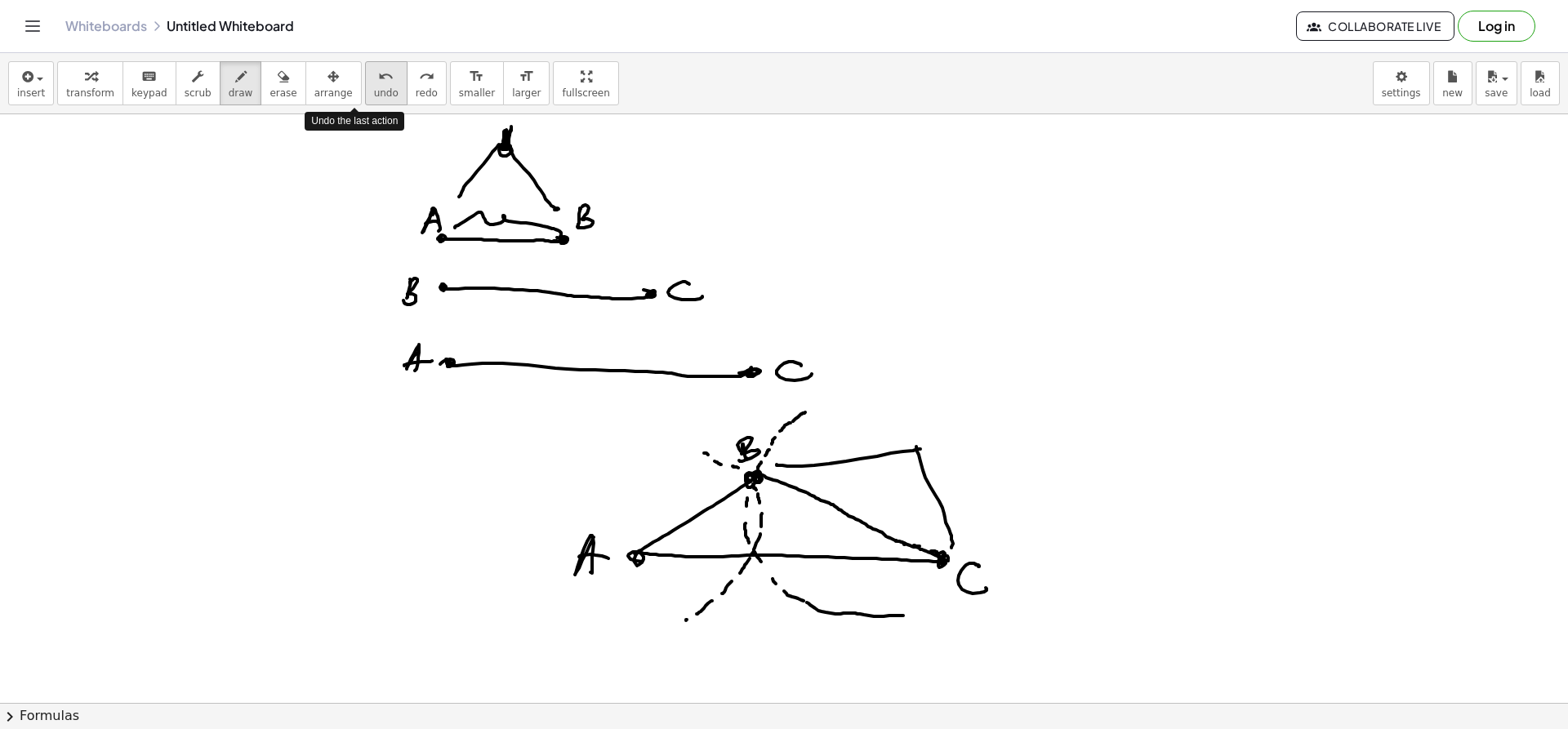
click at [378, 79] on icon "undo" at bounding box center [386, 76] width 15 height 19
click at [378, 78] on icon "undo" at bounding box center [386, 76] width 15 height 19
click at [378, 77] on icon "undo" at bounding box center [386, 76] width 15 height 19
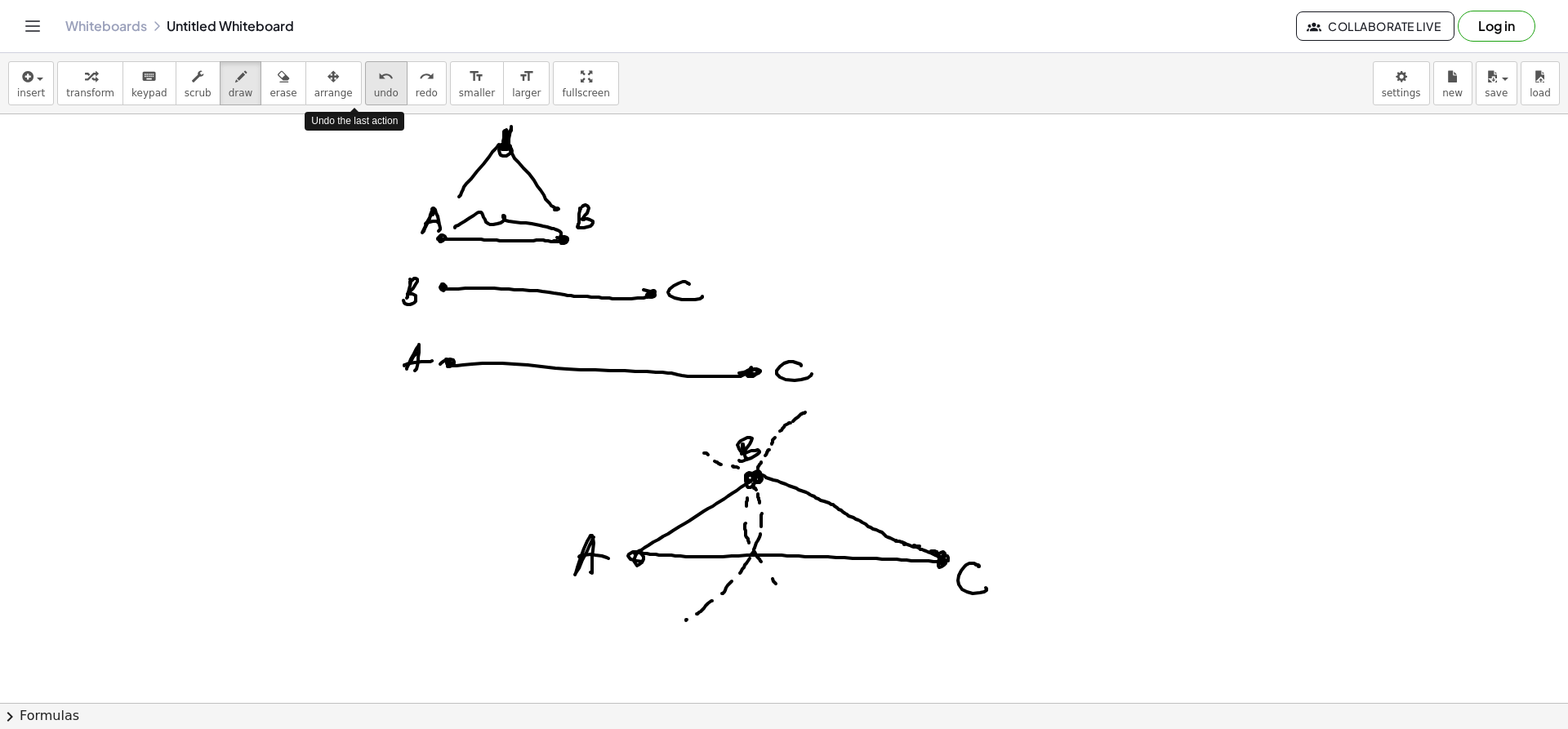
click at [378, 77] on icon "undo" at bounding box center [386, 76] width 15 height 19
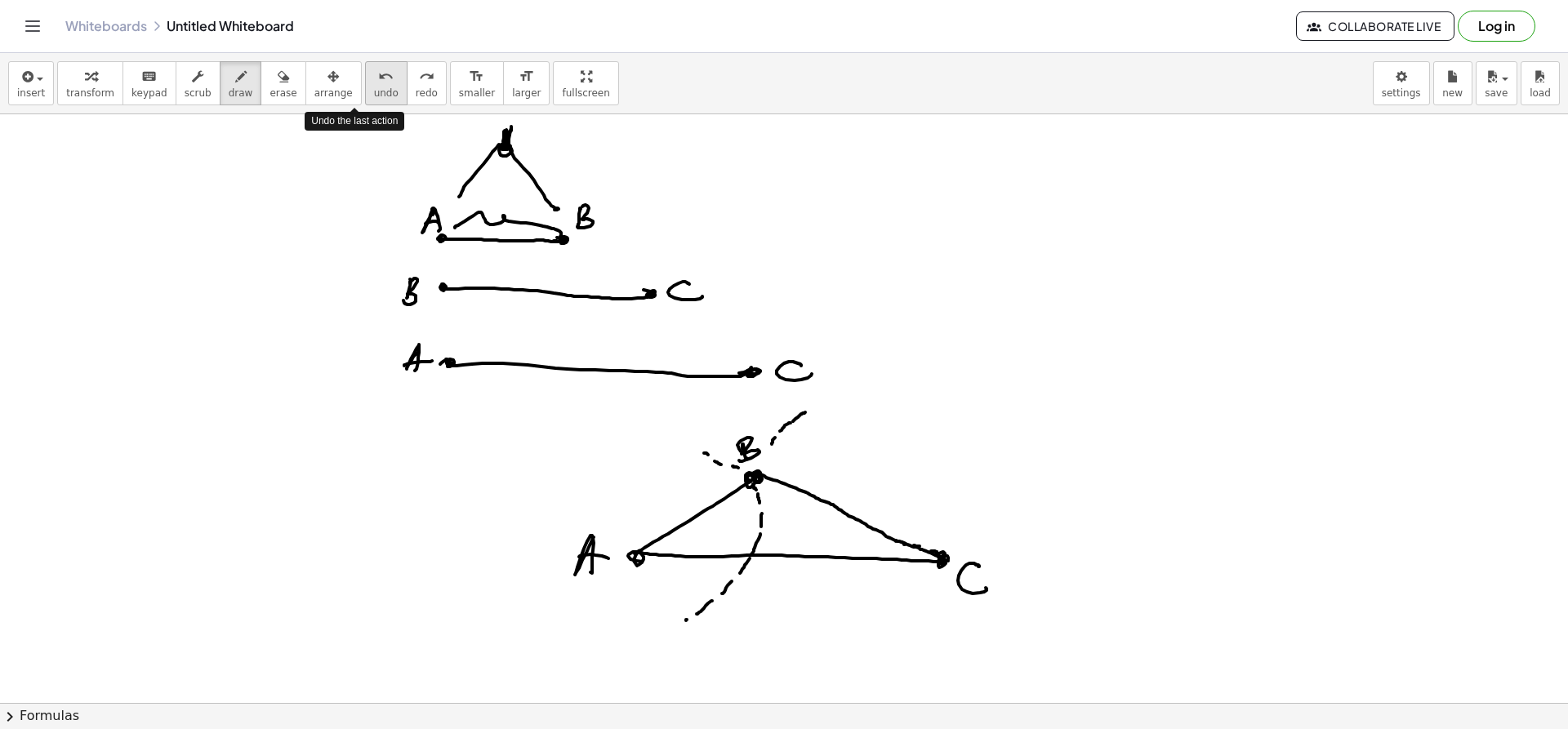
click at [378, 77] on icon "undo" at bounding box center [386, 76] width 15 height 19
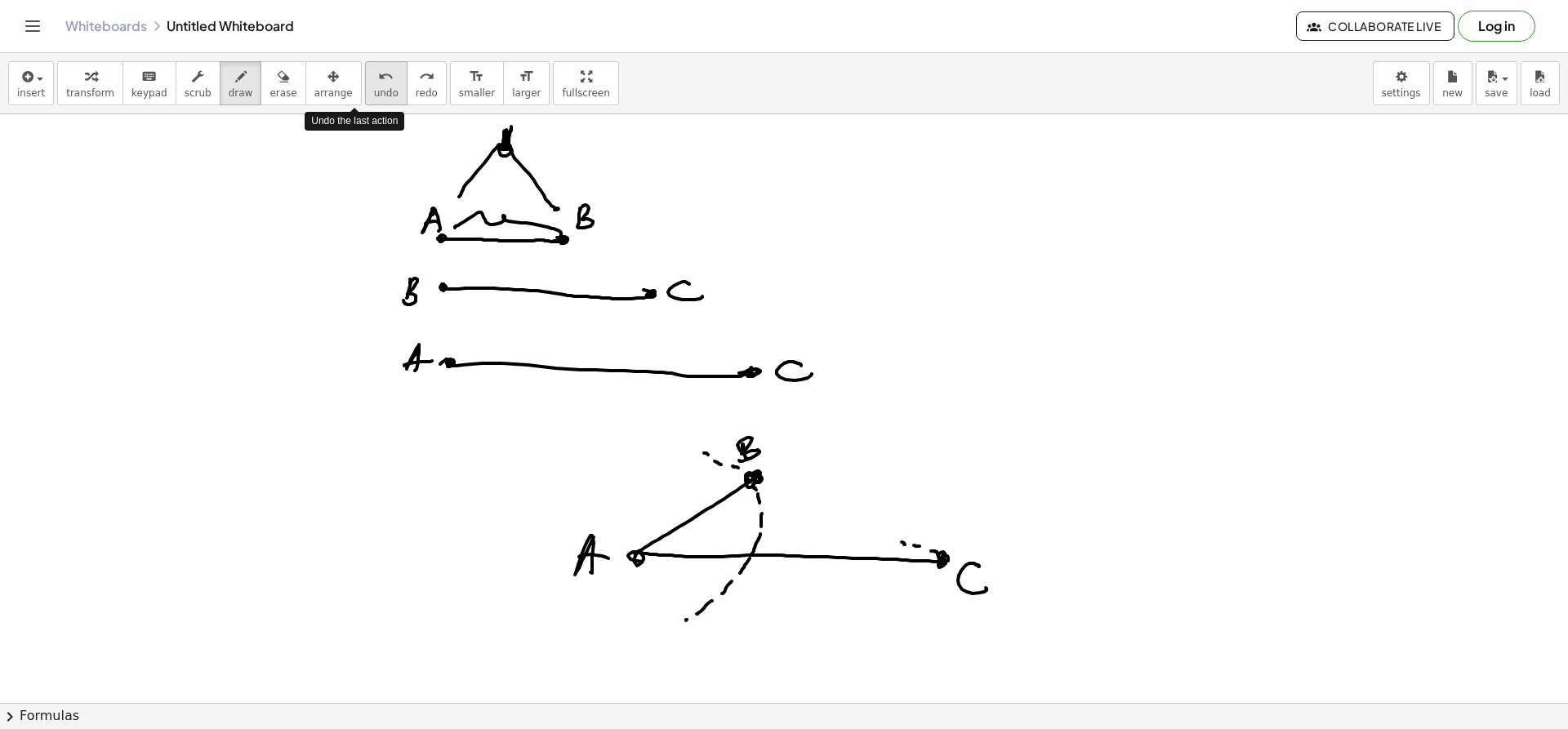
click at [378, 77] on icon "undo" at bounding box center [386, 76] width 15 height 19
click at [378, 76] on icon "undo" at bounding box center [386, 76] width 15 height 19
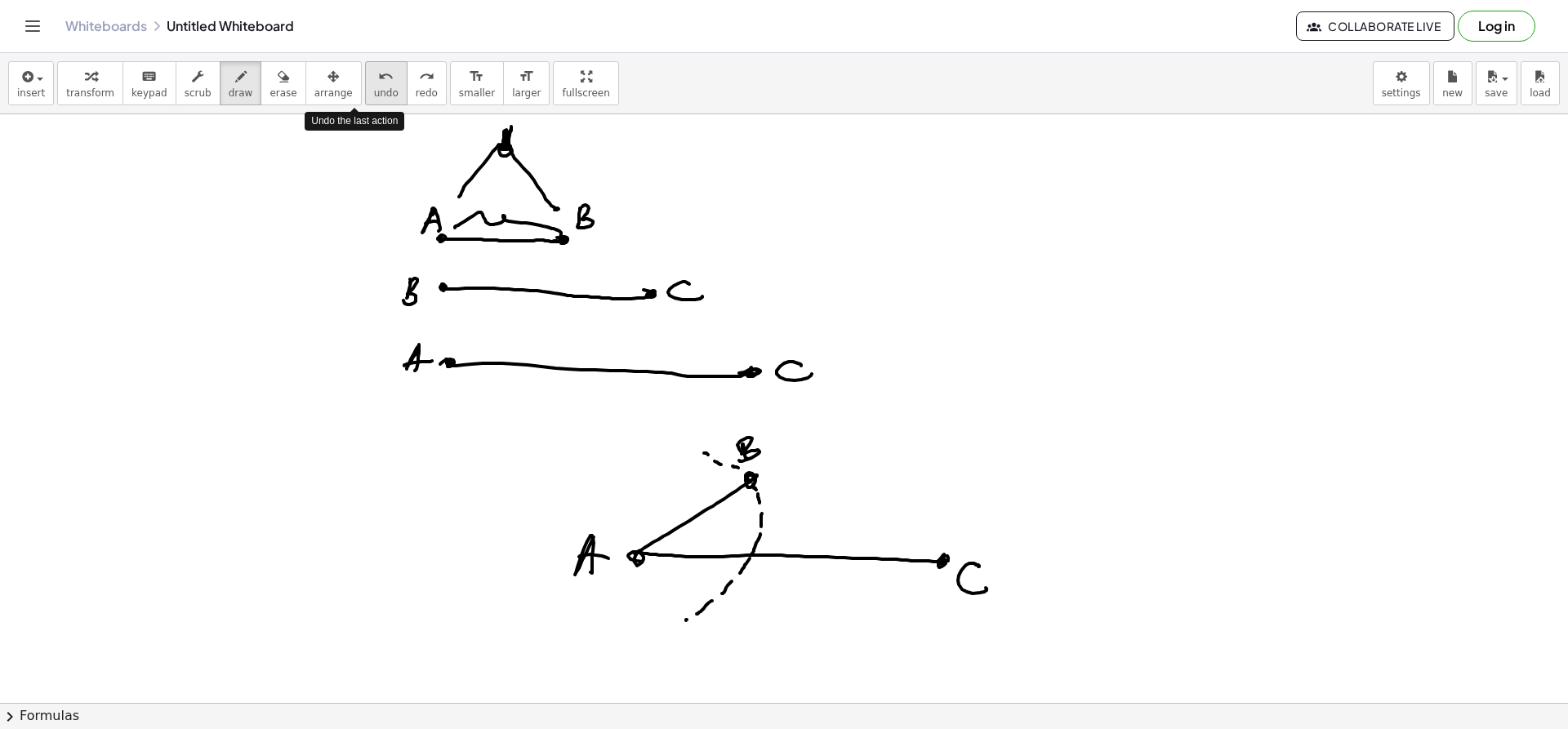
click at [378, 76] on icon "undo" at bounding box center [386, 76] width 15 height 19
click at [378, 75] on icon "undo" at bounding box center [386, 76] width 15 height 19
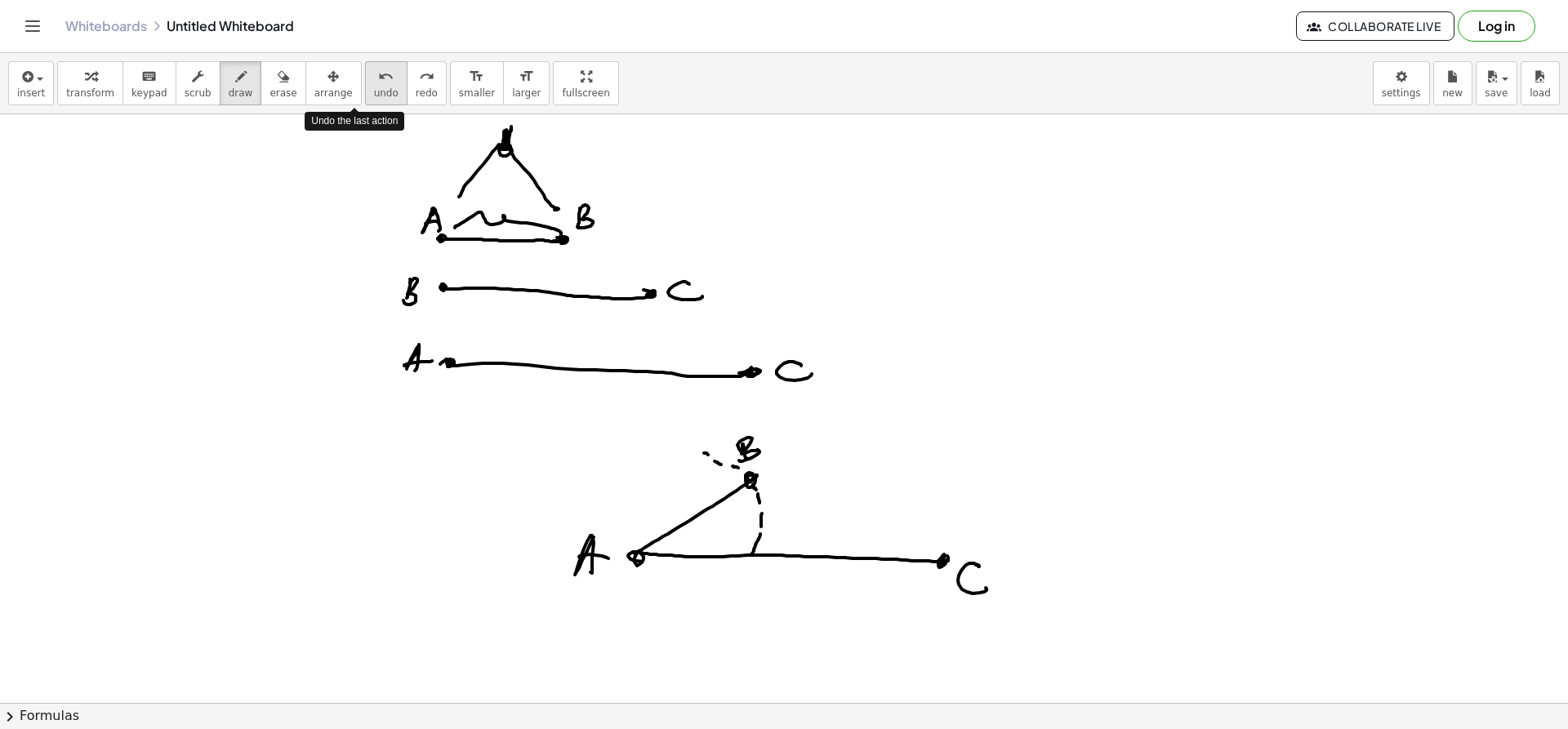
click at [378, 75] on icon "undo" at bounding box center [386, 76] width 15 height 19
click at [374, 74] on div "undo" at bounding box center [386, 75] width 25 height 19
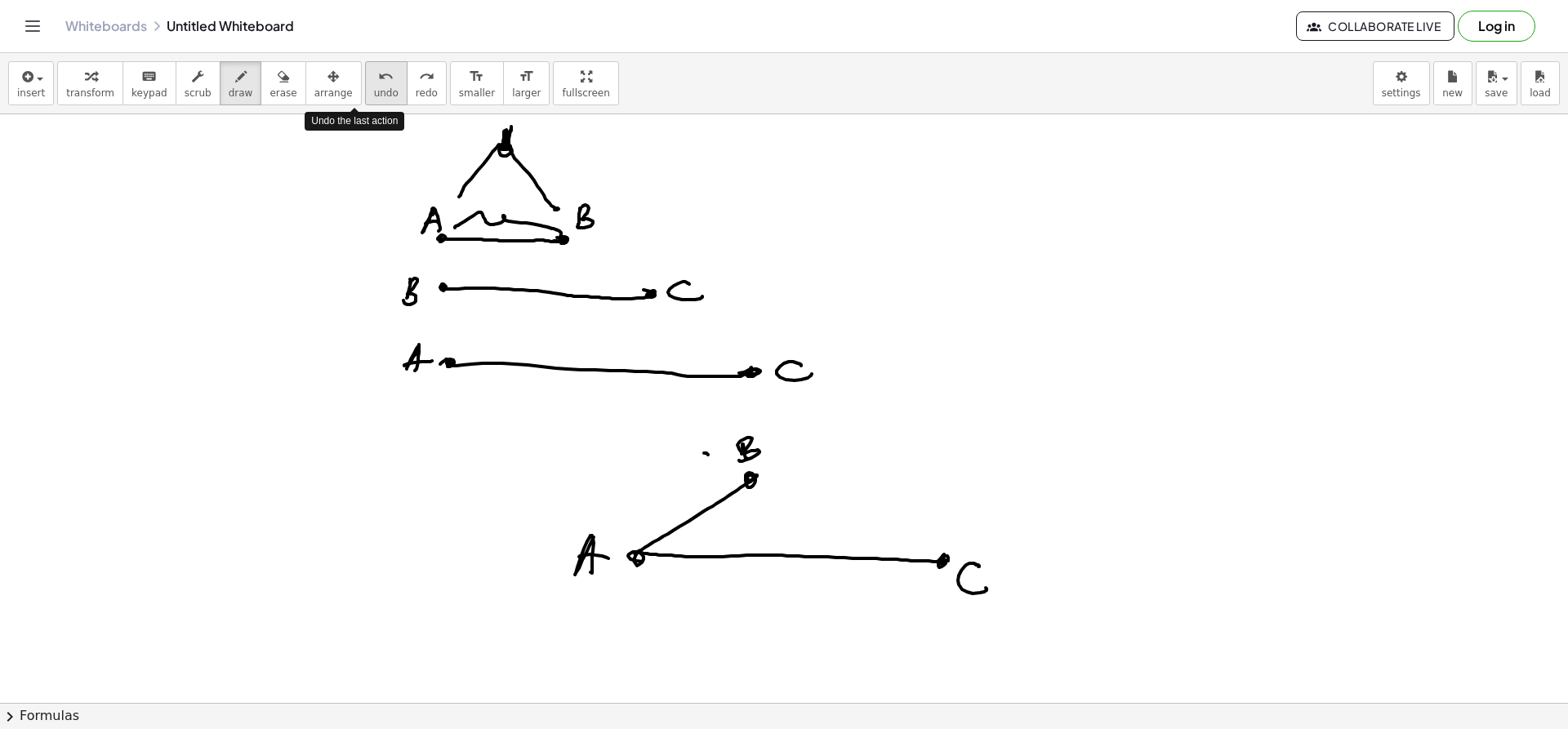
click at [374, 74] on div "undo" at bounding box center [386, 75] width 25 height 19
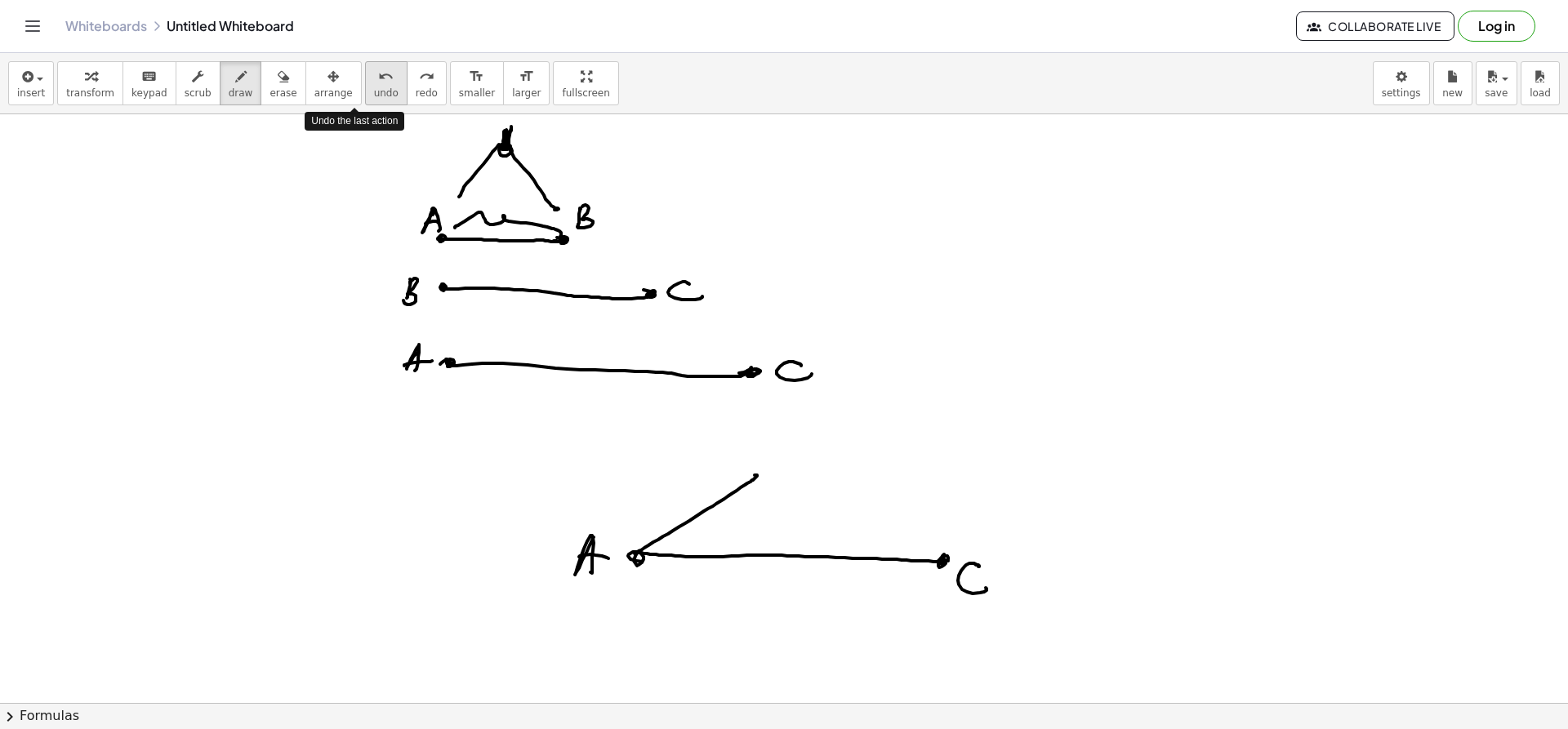
click at [374, 74] on div "undo" at bounding box center [386, 75] width 25 height 19
click at [419, 77] on icon "redo" at bounding box center [426, 76] width 15 height 19
click at [419, 80] on icon "redo" at bounding box center [426, 76] width 15 height 19
click at [419, 73] on icon "redo" at bounding box center [426, 76] width 15 height 19
click at [419, 72] on icon "redo" at bounding box center [426, 76] width 15 height 19
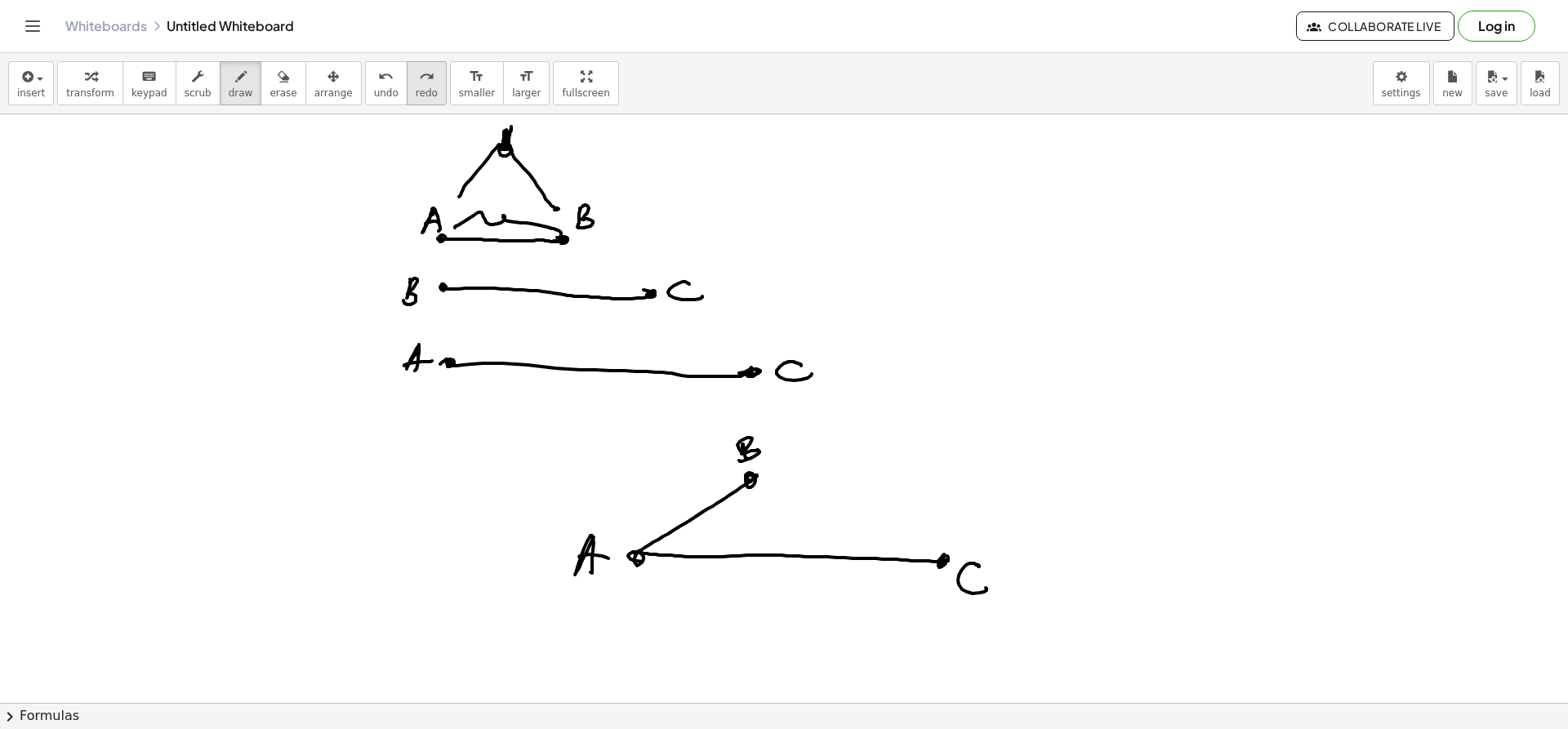
click at [415, 74] on div "redo" at bounding box center [426, 75] width 22 height 19
click at [415, 73] on div "redo" at bounding box center [426, 75] width 22 height 19
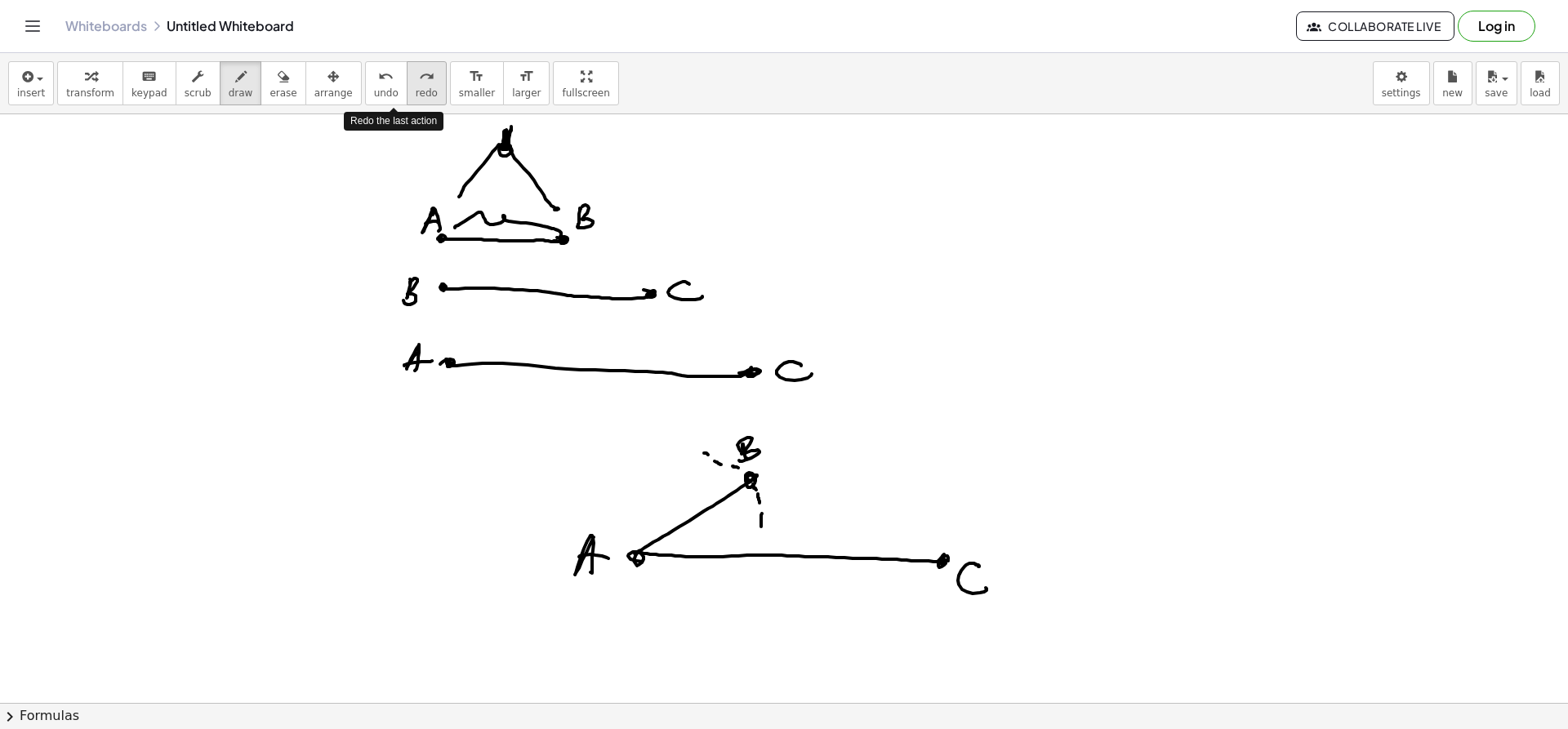
click at [415, 73] on div "redo" at bounding box center [426, 75] width 22 height 19
click at [419, 74] on icon "redo" at bounding box center [426, 76] width 15 height 19
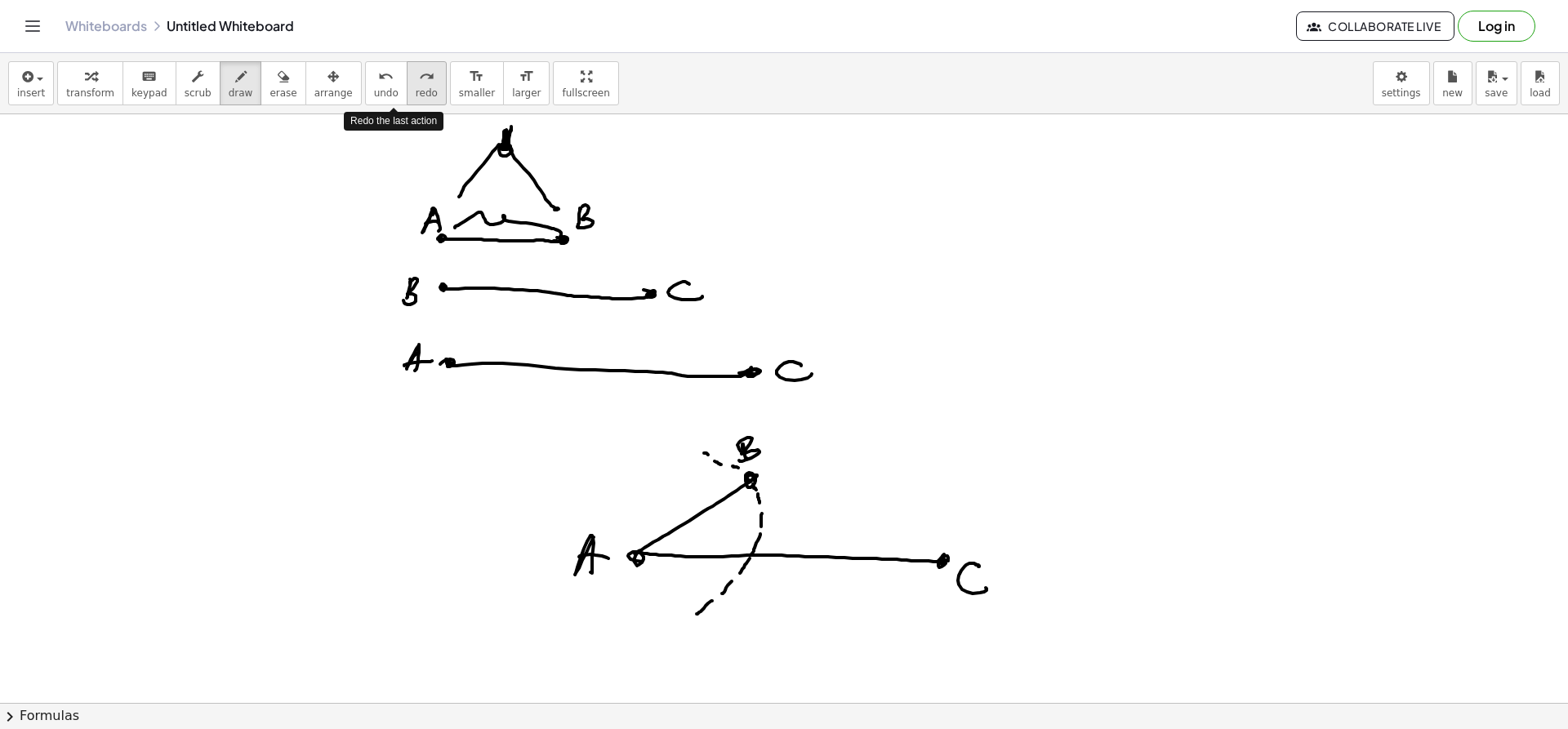
click at [419, 74] on icon "redo" at bounding box center [426, 76] width 15 height 19
click at [419, 83] on icon "redo" at bounding box center [426, 76] width 15 height 19
click at [419, 84] on icon "redo" at bounding box center [426, 76] width 15 height 19
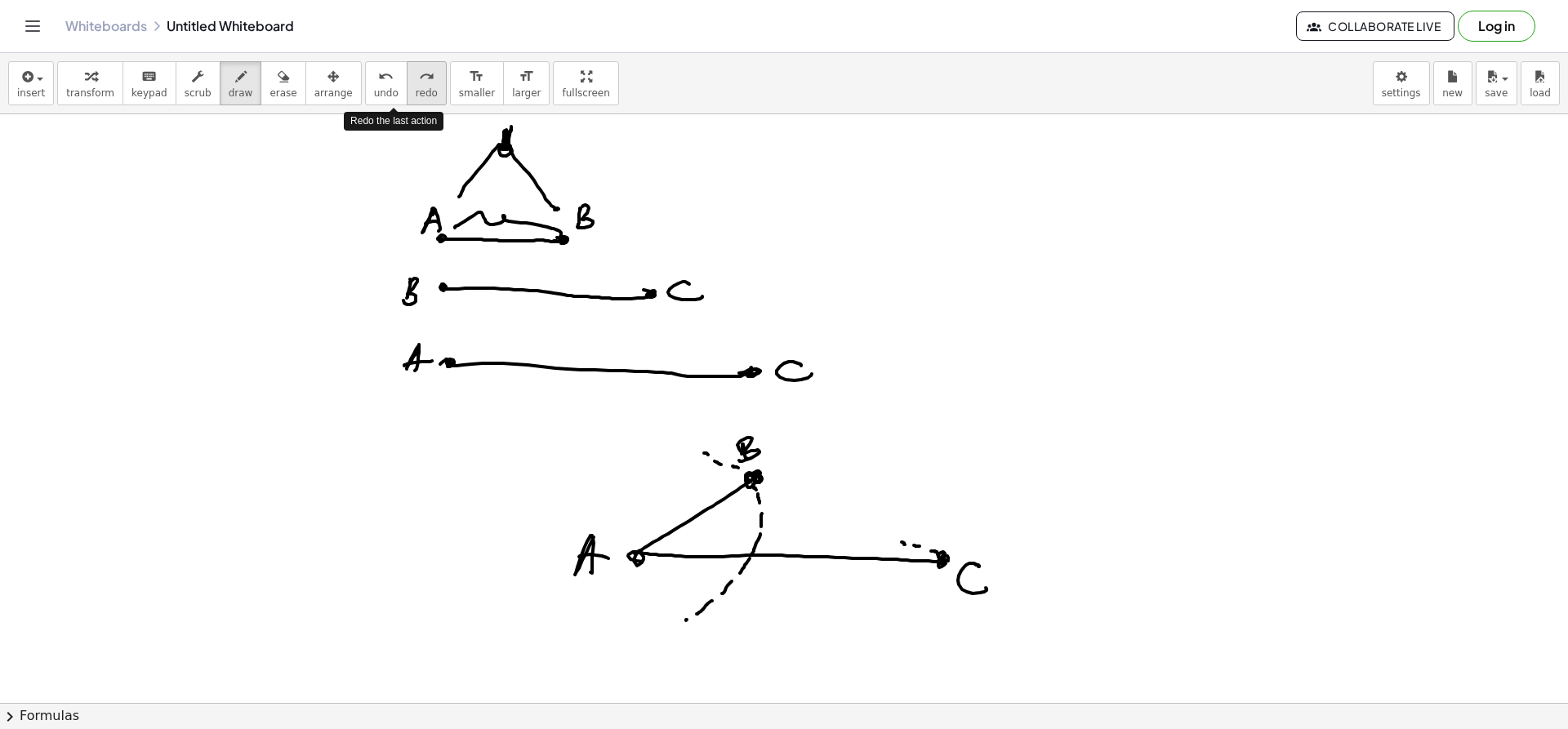
click at [419, 84] on icon "redo" at bounding box center [426, 76] width 15 height 19
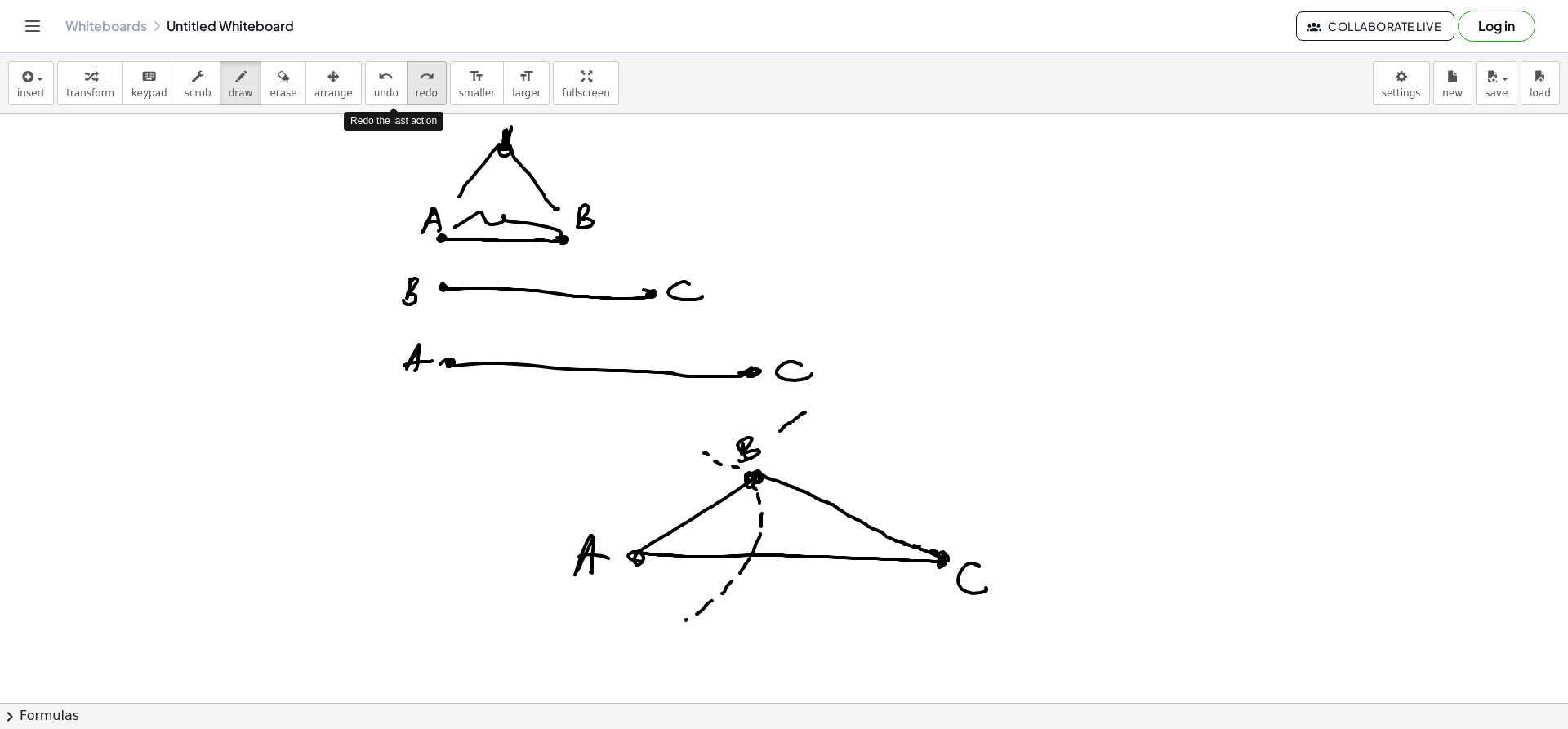
click at [419, 84] on icon "redo" at bounding box center [426, 76] width 15 height 19
click at [419, 85] on icon "redo" at bounding box center [426, 76] width 15 height 19
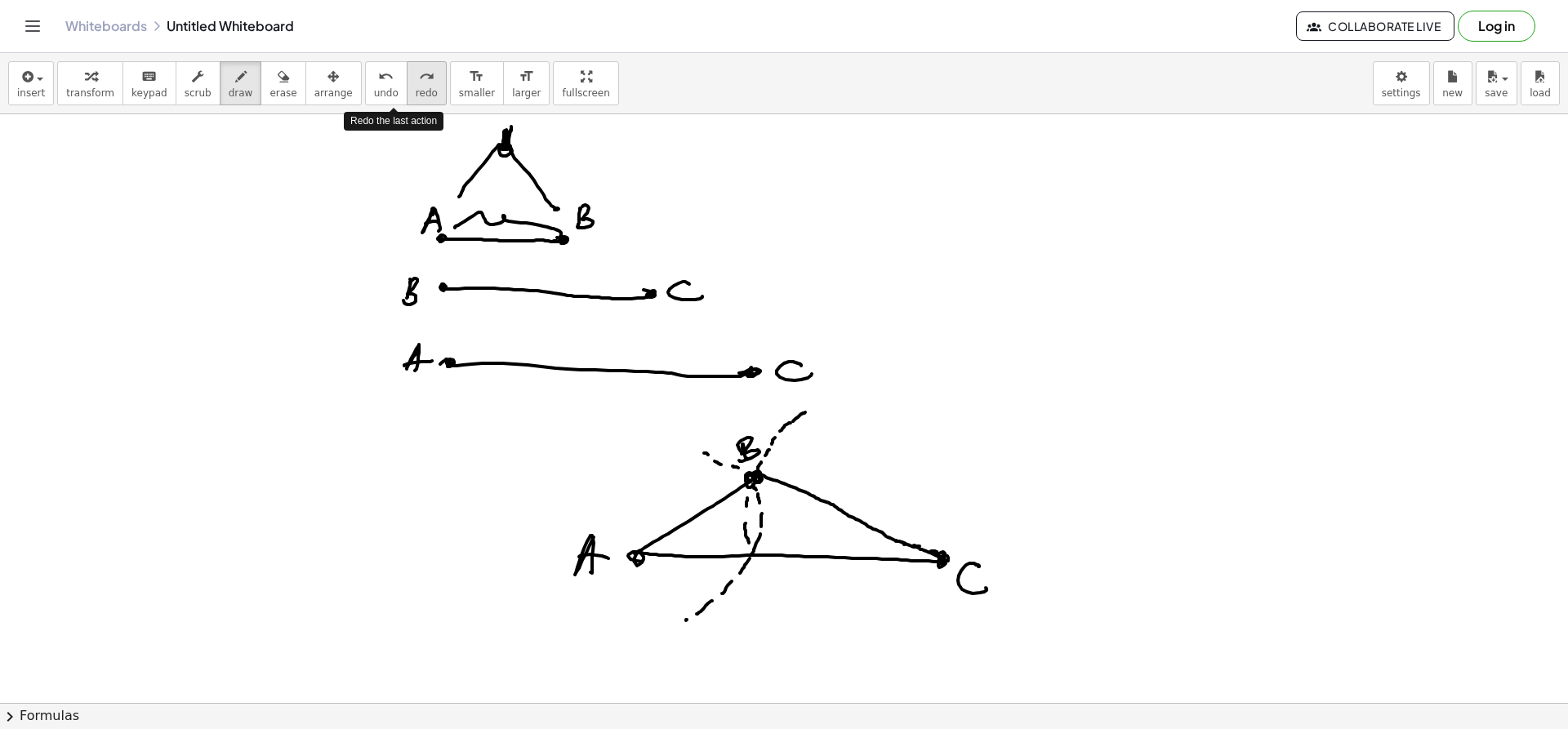
click at [415, 87] on span "redo" at bounding box center [426, 93] width 22 height 12
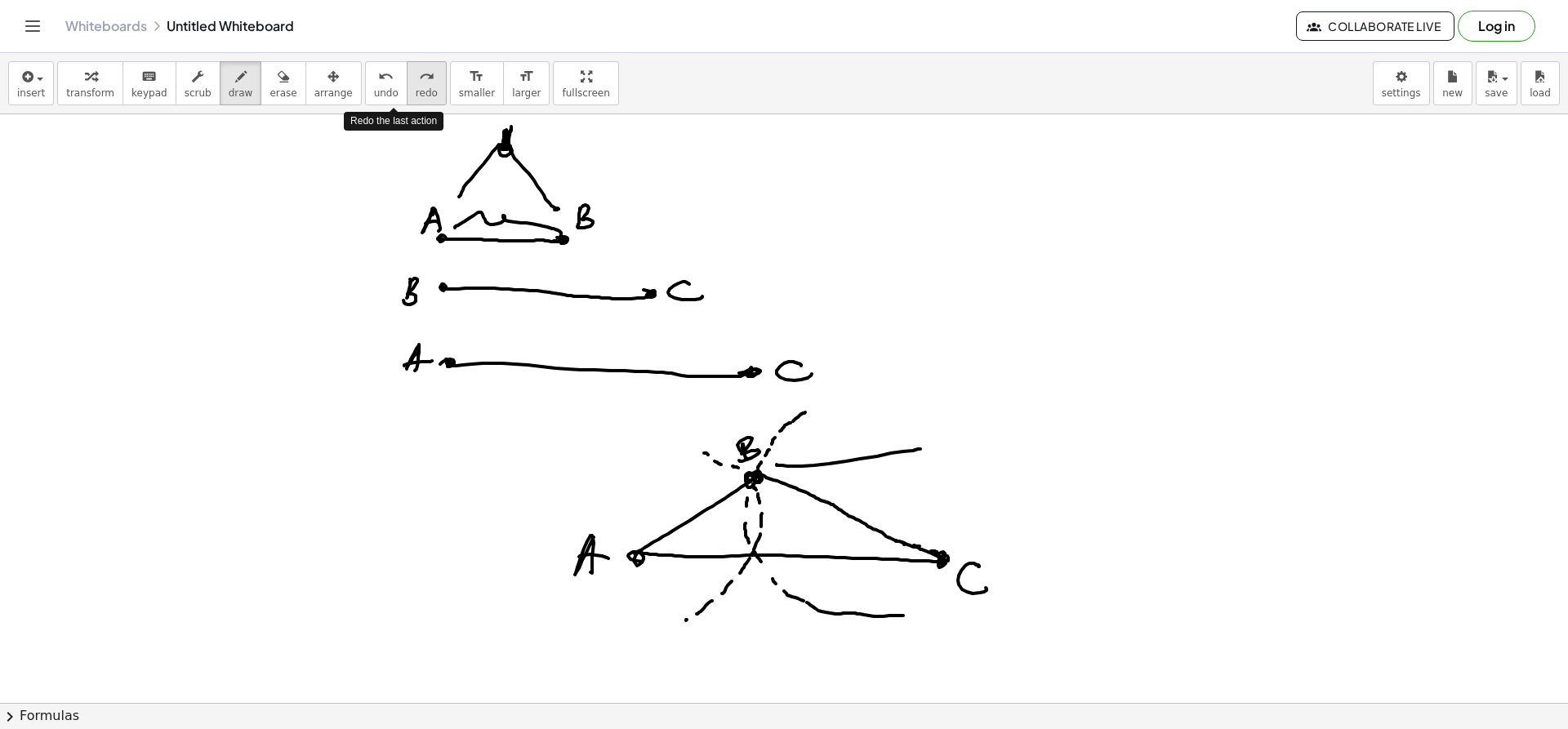
click at [415, 87] on span "redo" at bounding box center [426, 93] width 22 height 12
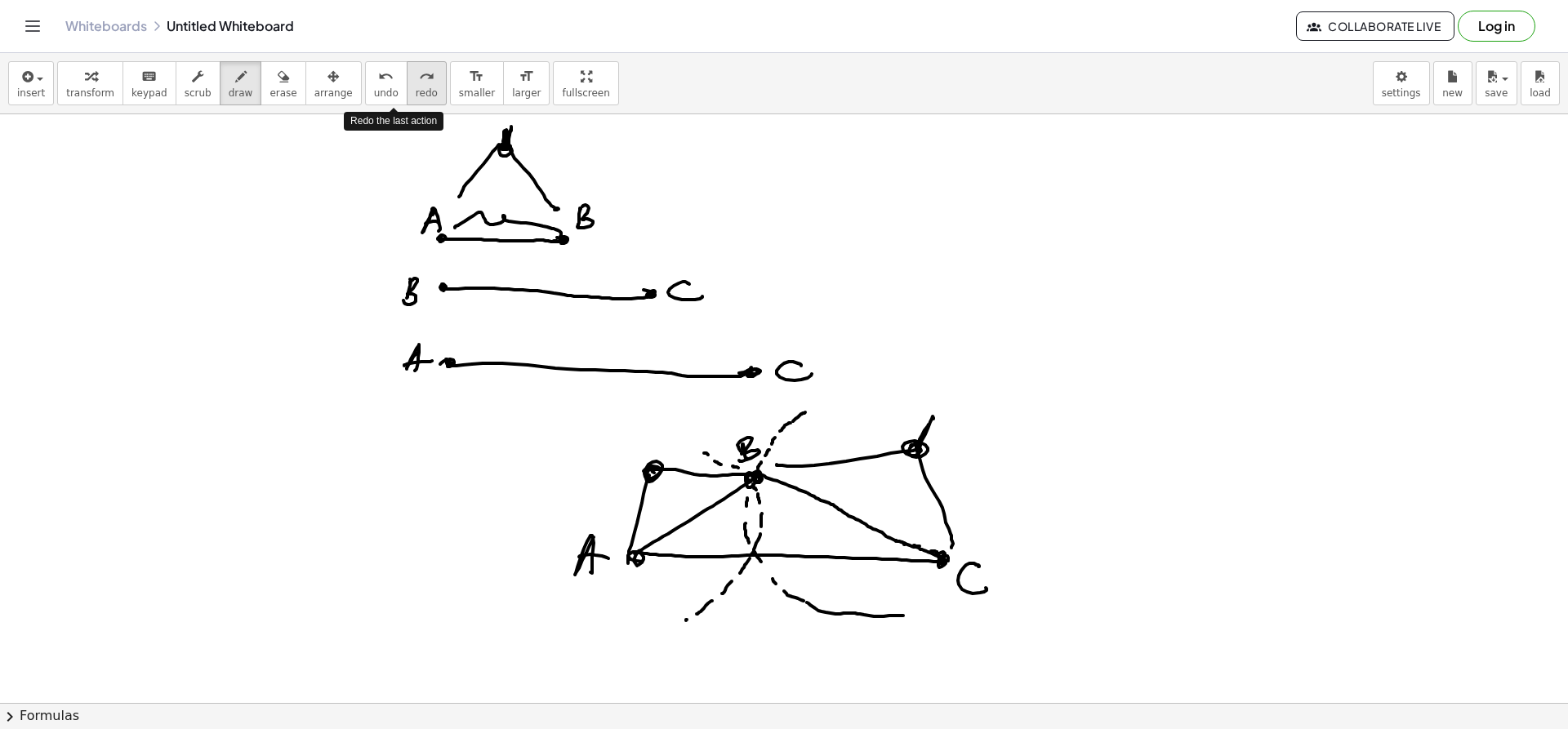
click at [415, 87] on span "redo" at bounding box center [426, 93] width 22 height 12
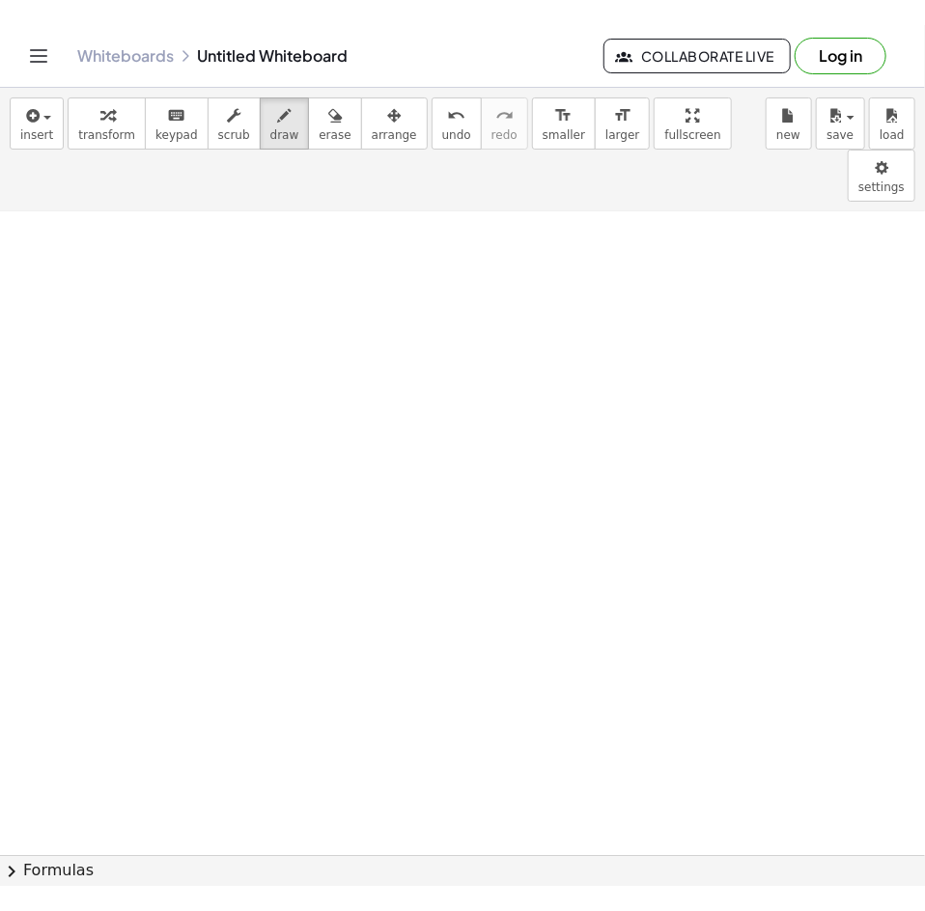
scroll to position [5256, 0]
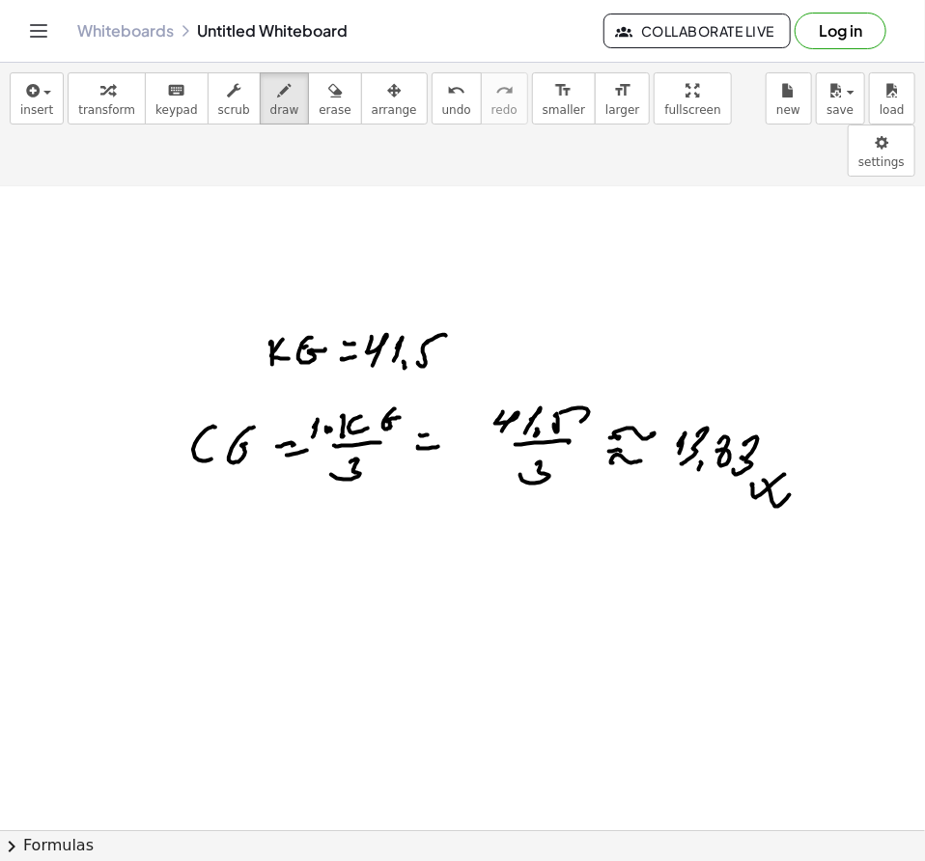
drag, startPoint x: 605, startPoint y: 603, endPoint x: 618, endPoint y: 592, distance: 17.1
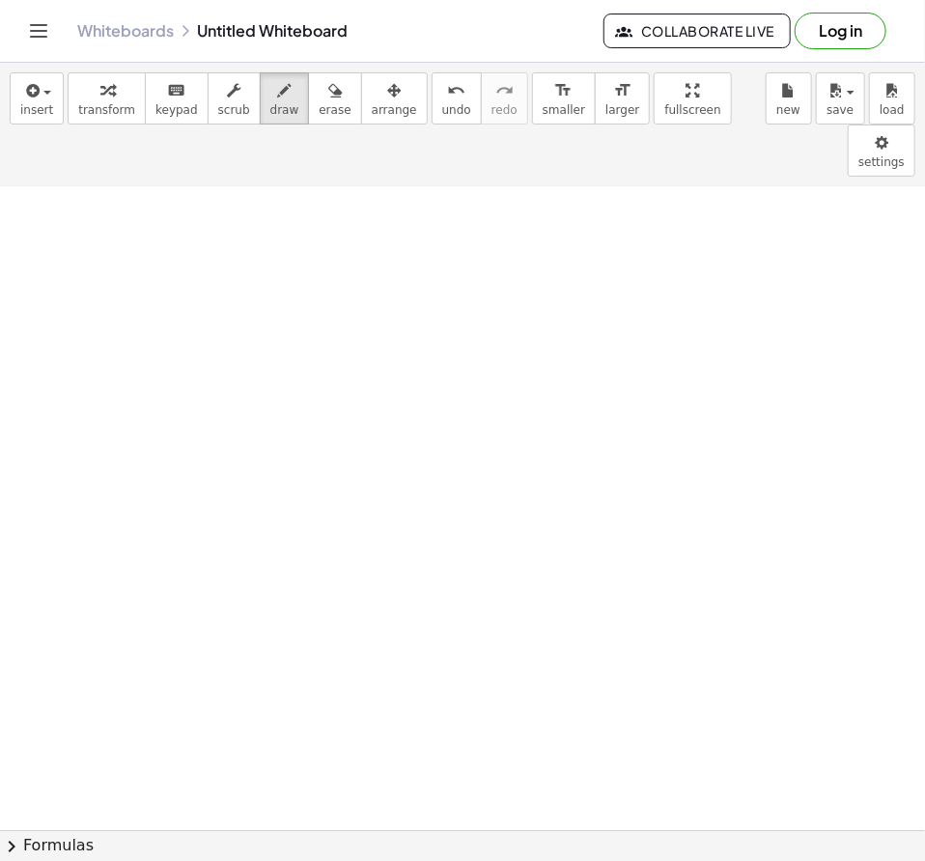
scroll to position [6145, 0]
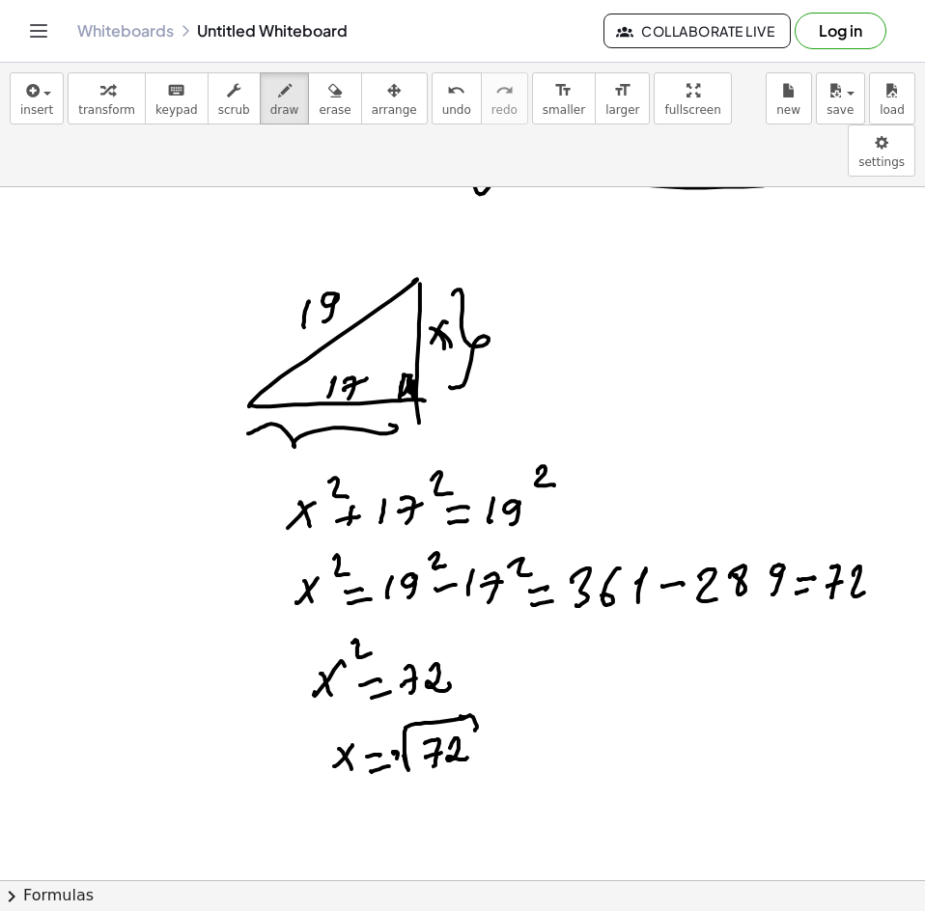
scroll to position [7344, 0]
